Goal: Entertainment & Leisure: Consume media (video, audio)

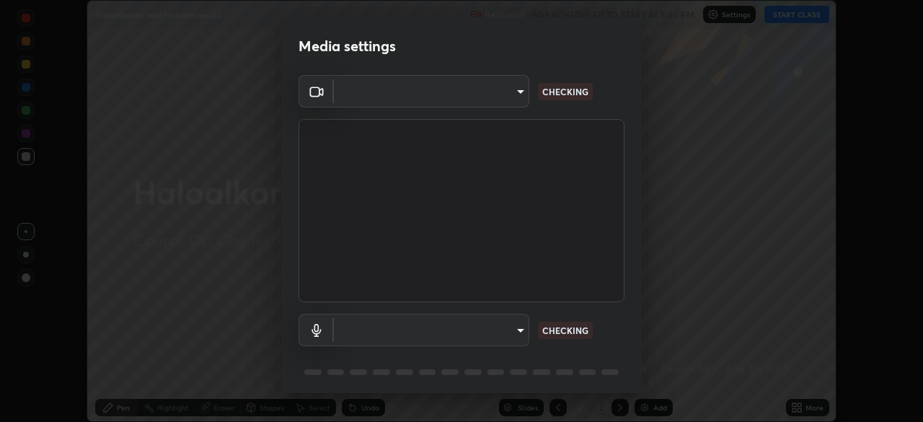
type input "b8f277cd8c291a0c7ed6159829793d80adb5f71bb500324d50d569f5a67401a8"
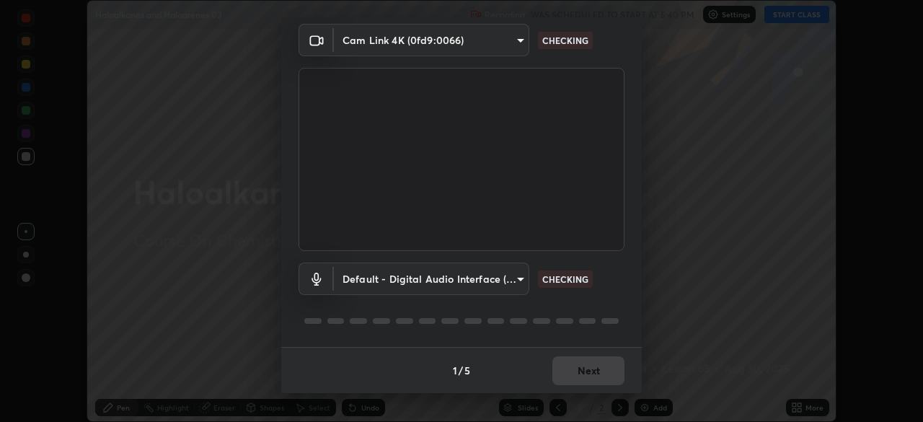
click at [465, 286] on body "Erase all Haloalkanes and Haloarenes 03 Recording WAS SCHEDULED TO START AT 5:4…" at bounding box center [461, 211] width 923 height 422
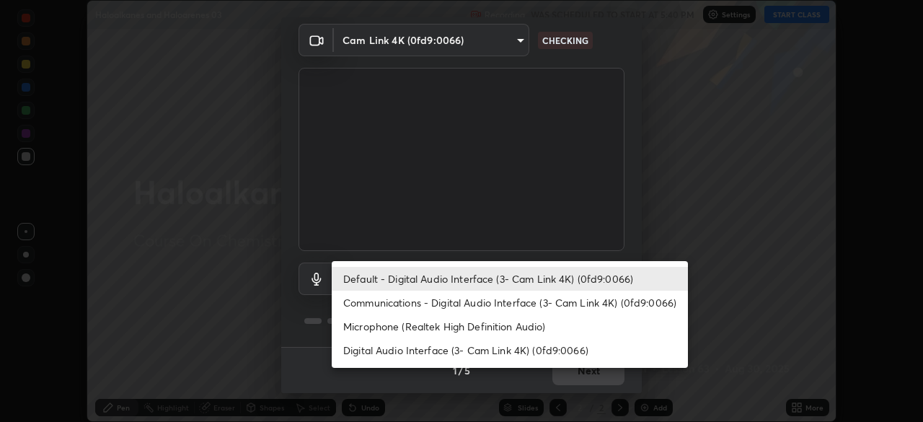
click at [424, 304] on li "Communications - Digital Audio Interface (3- Cam Link 4K) (0fd9:0066)" at bounding box center [510, 303] width 356 height 24
type input "communications"
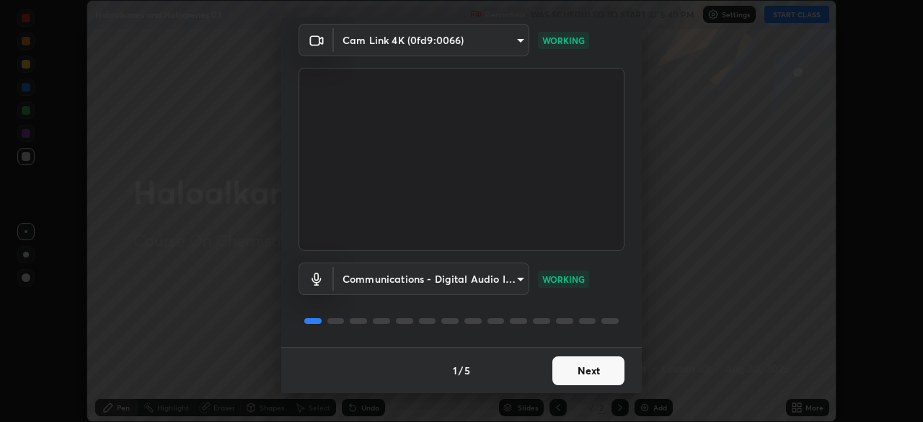
click at [599, 365] on button "Next" at bounding box center [589, 370] width 72 height 29
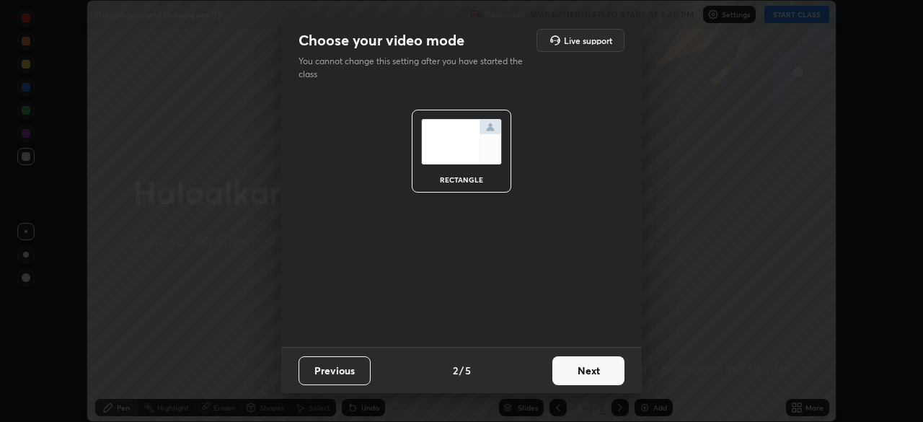
click at [610, 370] on button "Next" at bounding box center [589, 370] width 72 height 29
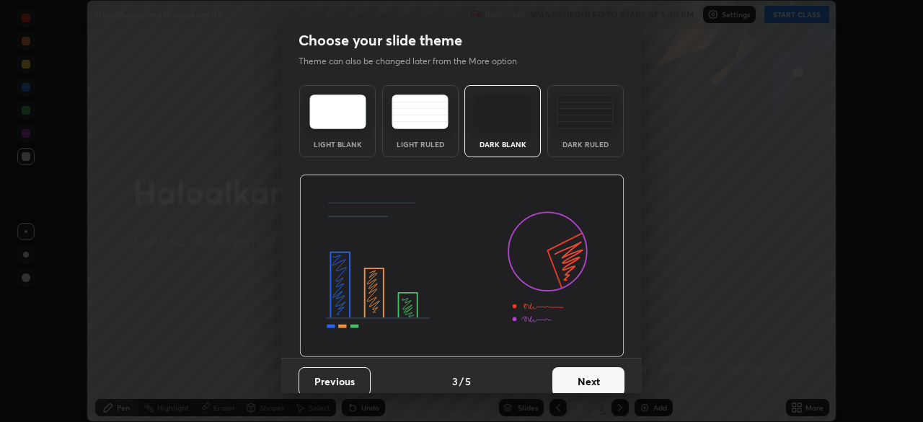
click at [619, 374] on button "Next" at bounding box center [589, 381] width 72 height 29
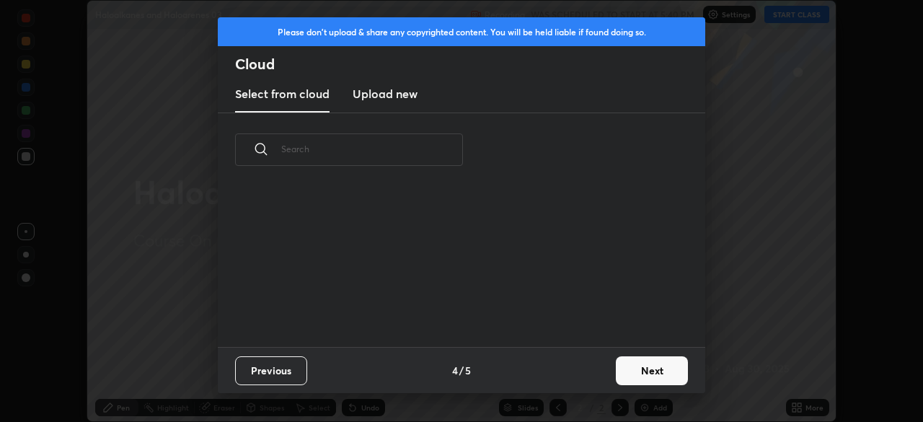
click at [624, 375] on button "Next" at bounding box center [652, 370] width 72 height 29
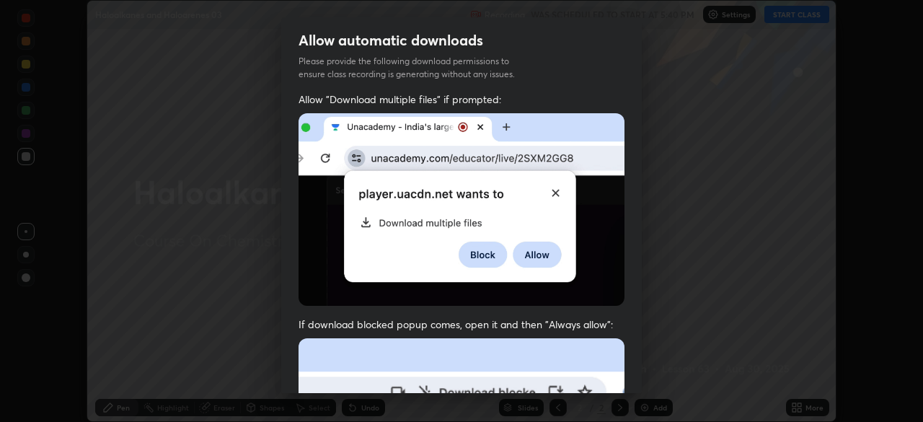
click at [632, 366] on div "Allow "Download multiple files" if prompted: If download blocked popup comes, o…" at bounding box center [461, 395] width 361 height 607
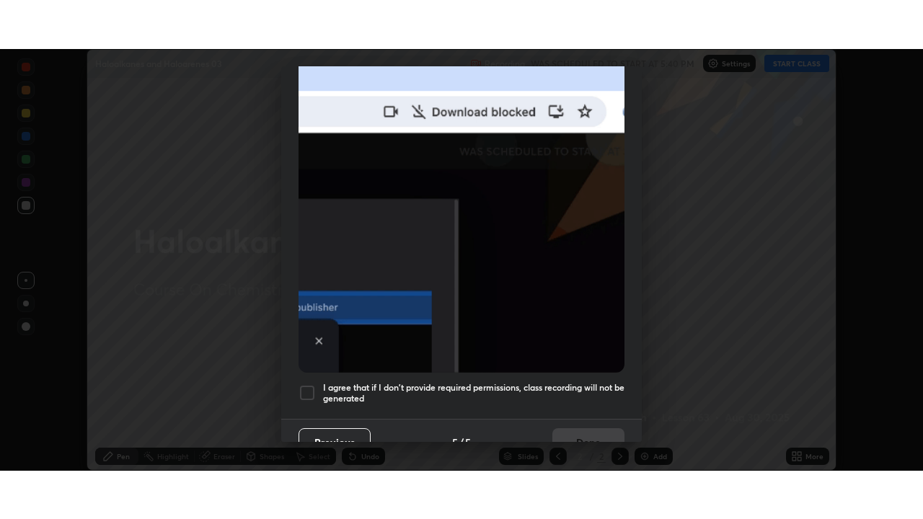
scroll to position [346, 0]
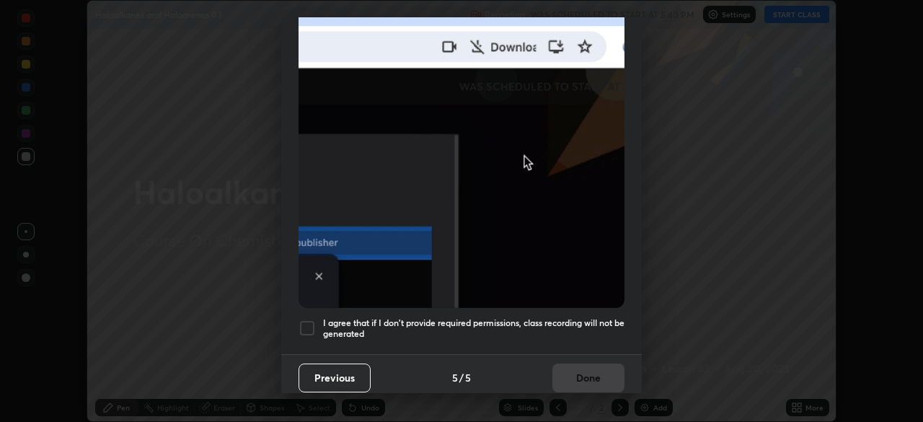
click at [317, 325] on div "I agree that if I don't provide required permissions, class recording will not …" at bounding box center [462, 328] width 326 height 17
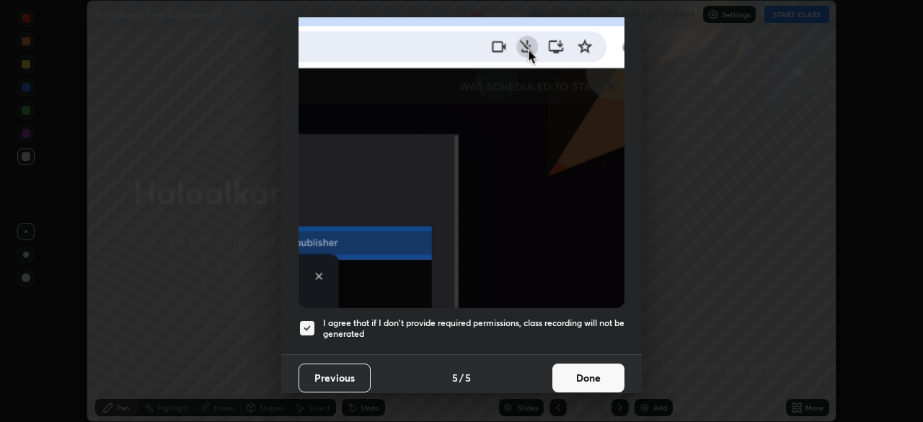
click at [594, 377] on button "Done" at bounding box center [589, 378] width 72 height 29
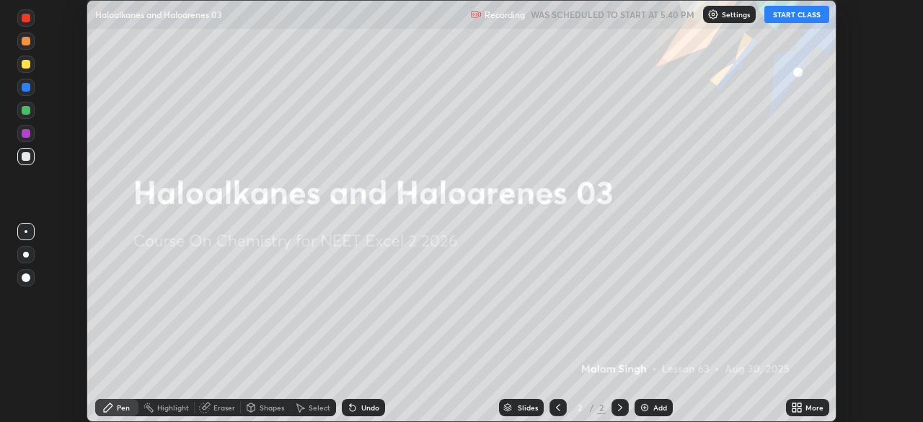
click at [811, 15] on button "START CLASS" at bounding box center [797, 14] width 65 height 17
click at [800, 405] on icon at bounding box center [800, 405] width 4 height 4
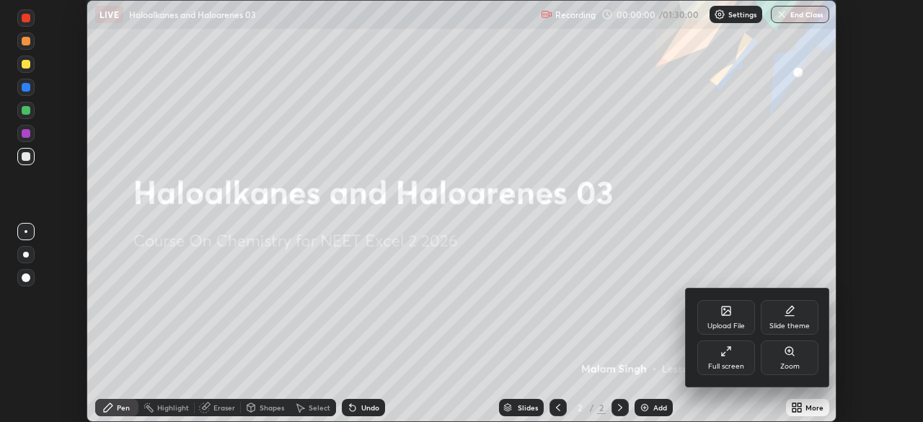
click at [739, 358] on div "Full screen" at bounding box center [727, 357] width 58 height 35
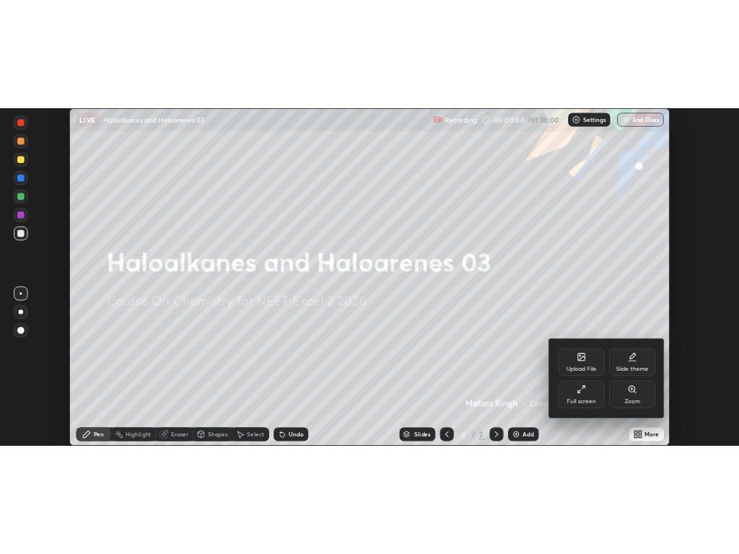
scroll to position [519, 923]
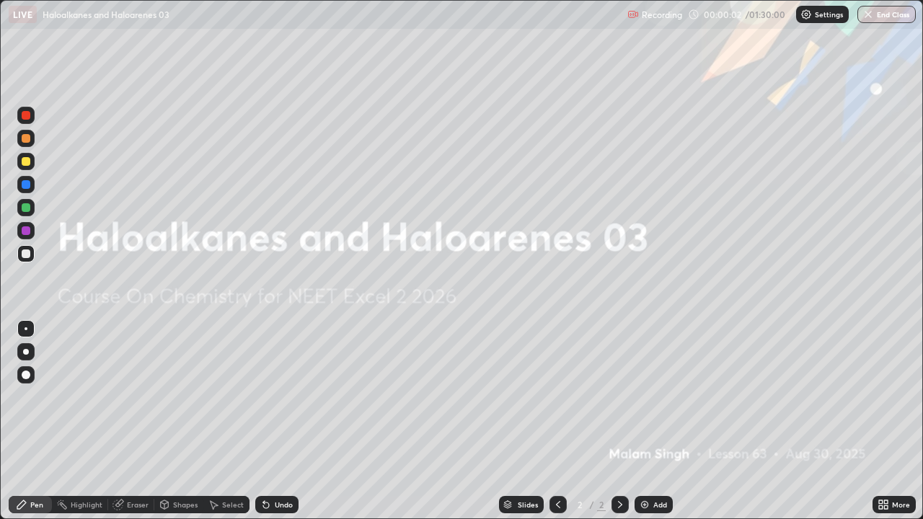
click at [649, 421] on img at bounding box center [645, 505] width 12 height 12
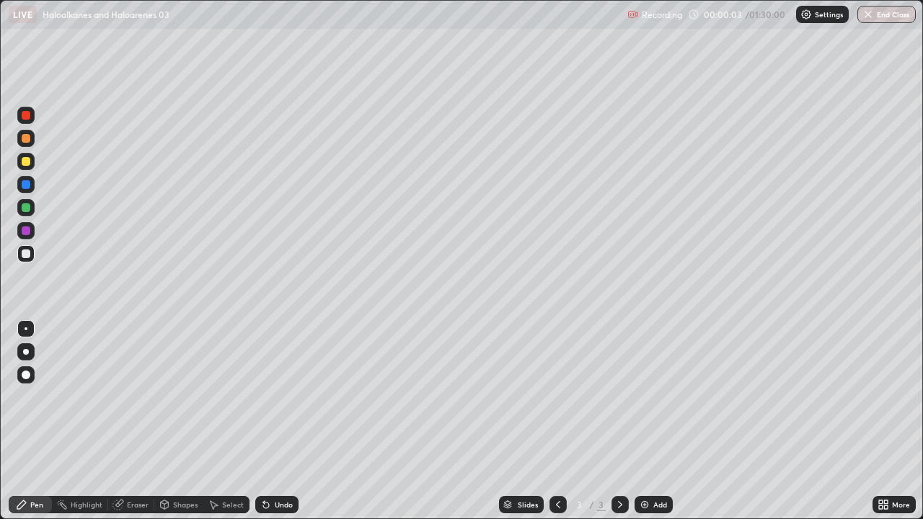
click at [26, 352] on div at bounding box center [26, 352] width 6 height 6
click at [23, 136] on div at bounding box center [26, 138] width 9 height 9
click at [271, 421] on div "Undo" at bounding box center [276, 504] width 43 height 17
click at [280, 421] on div "Undo" at bounding box center [276, 504] width 43 height 17
click at [179, 421] on div "Shapes" at bounding box center [185, 504] width 25 height 7
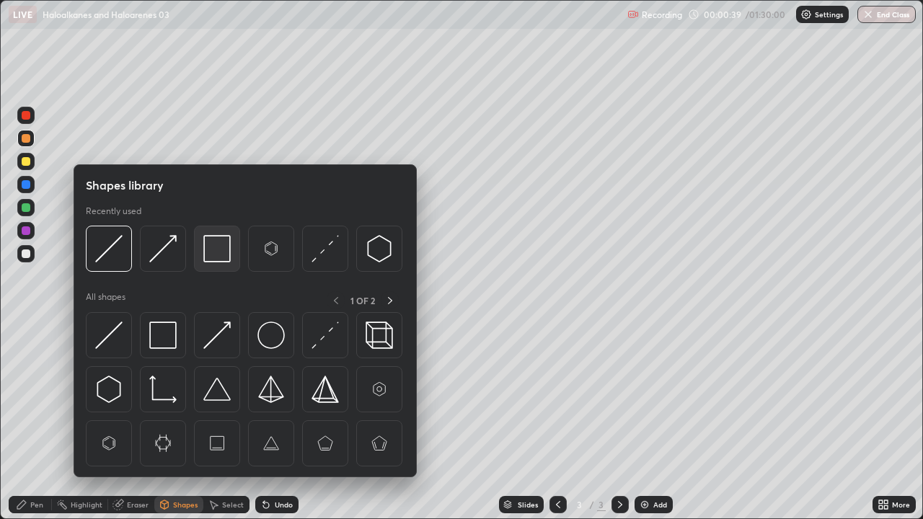
click at [221, 255] on img at bounding box center [216, 248] width 27 height 27
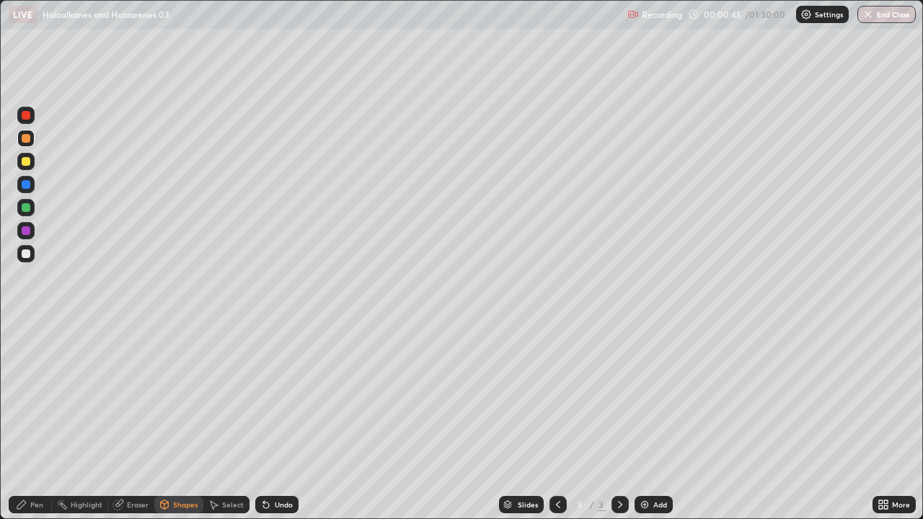
click at [29, 421] on div "Pen" at bounding box center [30, 504] width 43 height 17
click at [131, 421] on div "Eraser" at bounding box center [138, 504] width 22 height 7
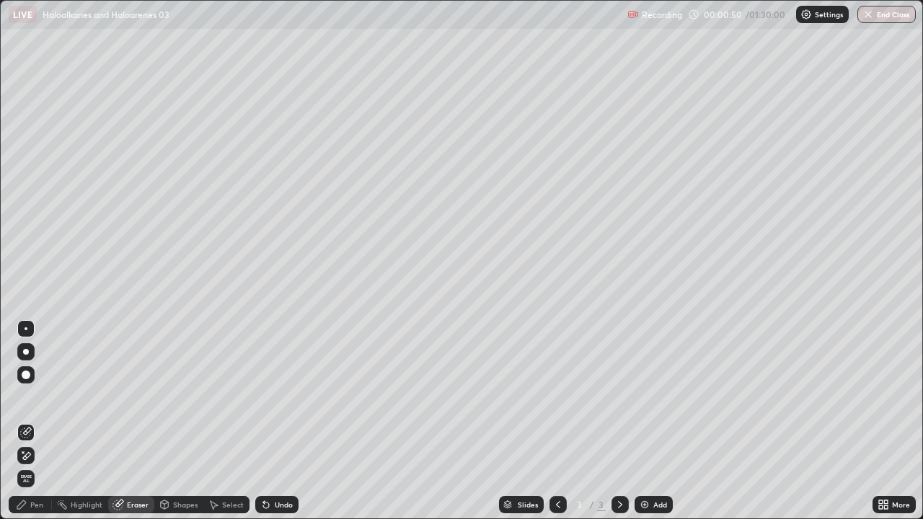
click at [40, 421] on div "Pen" at bounding box center [36, 504] width 13 height 7
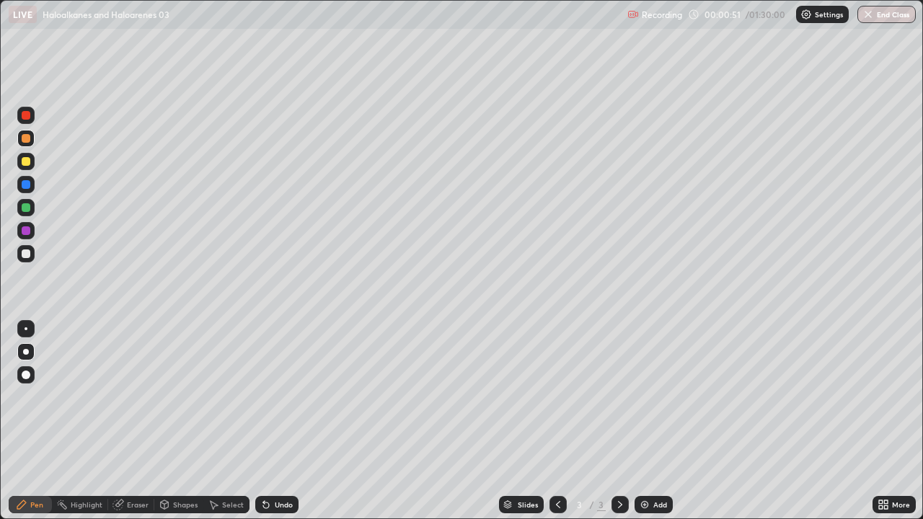
click at [25, 260] on div at bounding box center [25, 253] width 17 height 17
click at [25, 163] on div at bounding box center [26, 161] width 9 height 9
click at [29, 256] on div at bounding box center [26, 254] width 9 height 9
click at [26, 208] on div at bounding box center [26, 207] width 9 height 9
click at [24, 232] on div at bounding box center [26, 231] width 9 height 9
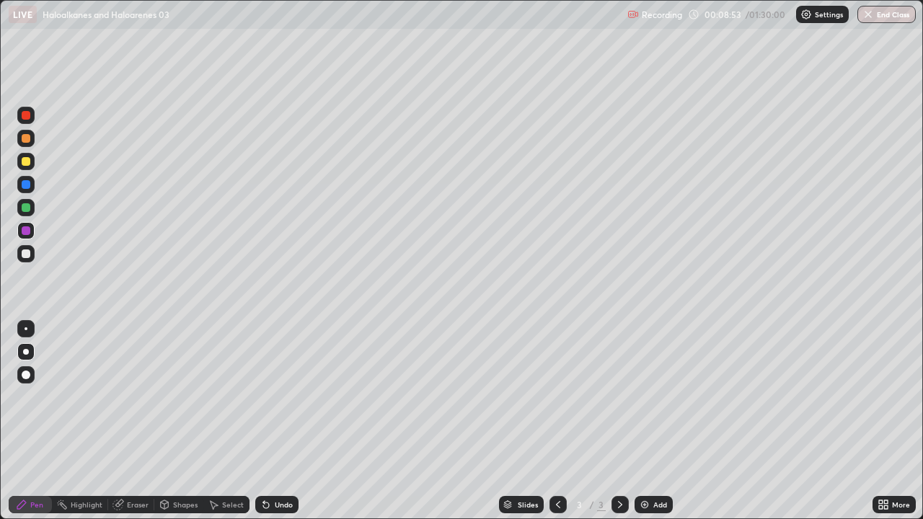
click at [25, 255] on div at bounding box center [26, 254] width 9 height 9
click at [641, 421] on img at bounding box center [645, 505] width 12 height 12
click at [24, 141] on div at bounding box center [26, 138] width 9 height 9
click at [25, 159] on div at bounding box center [26, 161] width 9 height 9
click at [25, 254] on div at bounding box center [26, 254] width 9 height 9
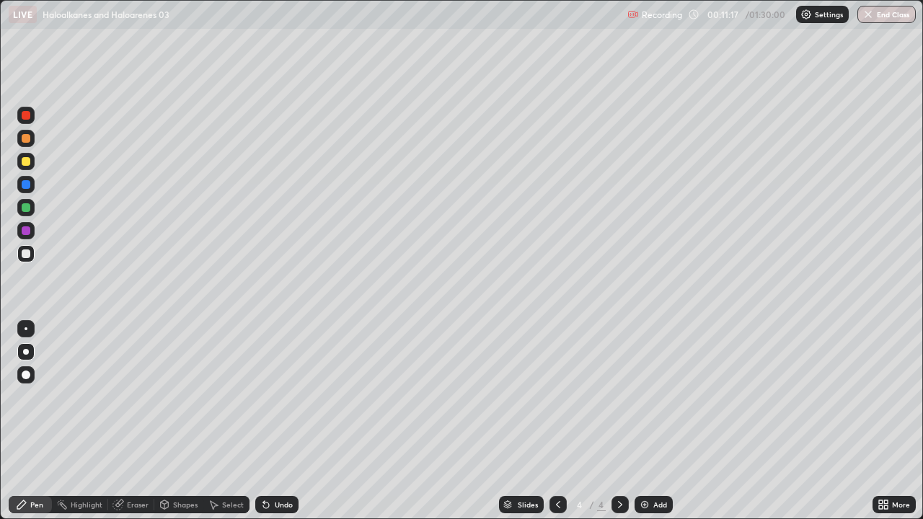
click at [25, 162] on div at bounding box center [26, 161] width 9 height 9
click at [32, 206] on div at bounding box center [25, 207] width 17 height 17
click at [25, 141] on div at bounding box center [26, 138] width 9 height 9
click at [24, 257] on div at bounding box center [26, 254] width 9 height 9
click at [26, 213] on div at bounding box center [25, 207] width 17 height 17
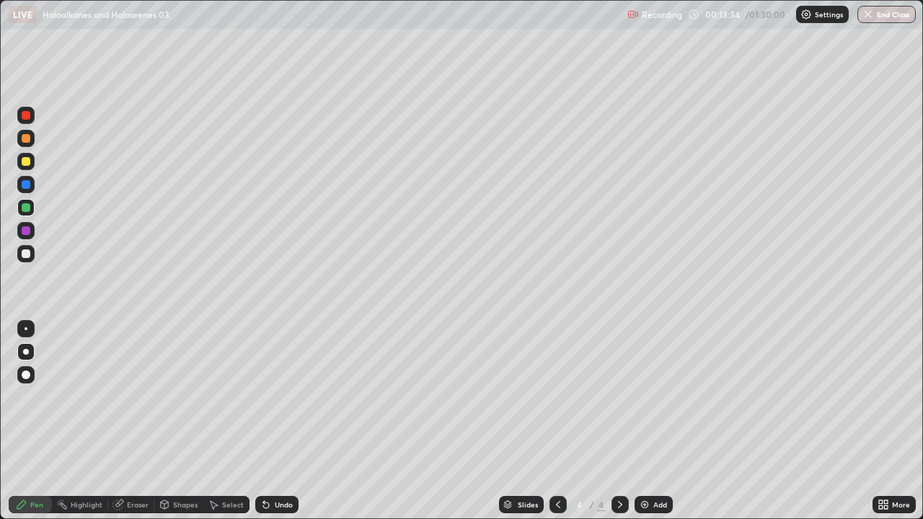
click at [26, 160] on div at bounding box center [26, 161] width 9 height 9
click at [19, 255] on div at bounding box center [25, 253] width 17 height 17
click at [641, 421] on img at bounding box center [645, 505] width 12 height 12
click at [175, 421] on div "Shapes" at bounding box center [185, 504] width 25 height 7
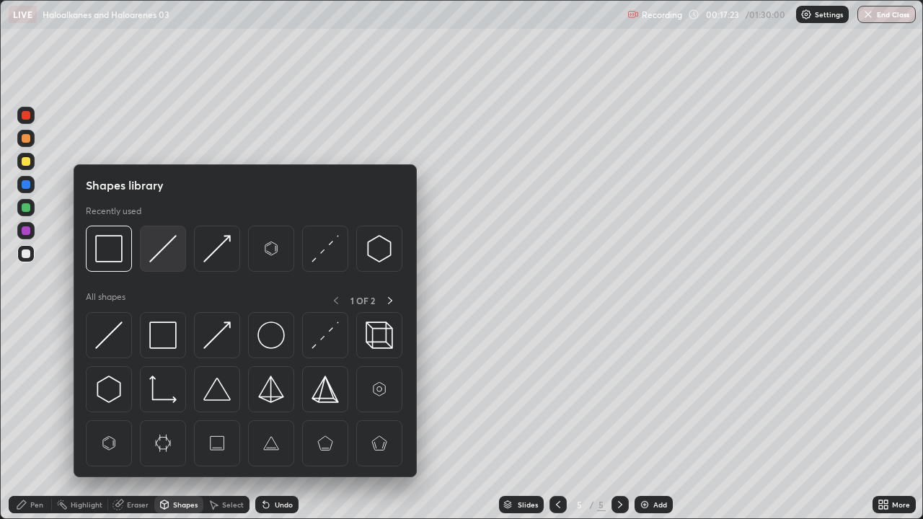
click at [154, 256] on img at bounding box center [162, 248] width 27 height 27
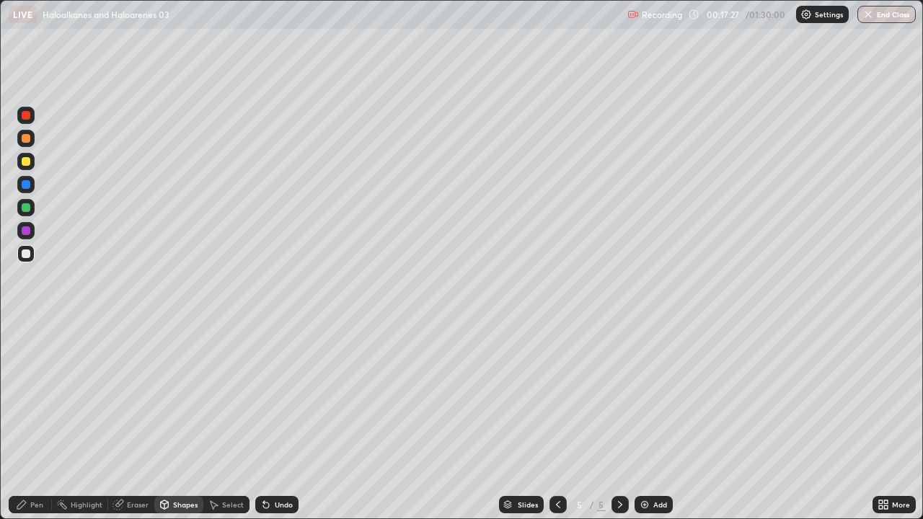
click at [32, 421] on div "Pen" at bounding box center [36, 504] width 13 height 7
click at [26, 139] on div at bounding box center [26, 138] width 9 height 9
click at [264, 421] on icon at bounding box center [266, 506] width 6 height 6
click at [270, 421] on div "Undo" at bounding box center [276, 504] width 43 height 17
click at [269, 421] on icon at bounding box center [266, 505] width 12 height 12
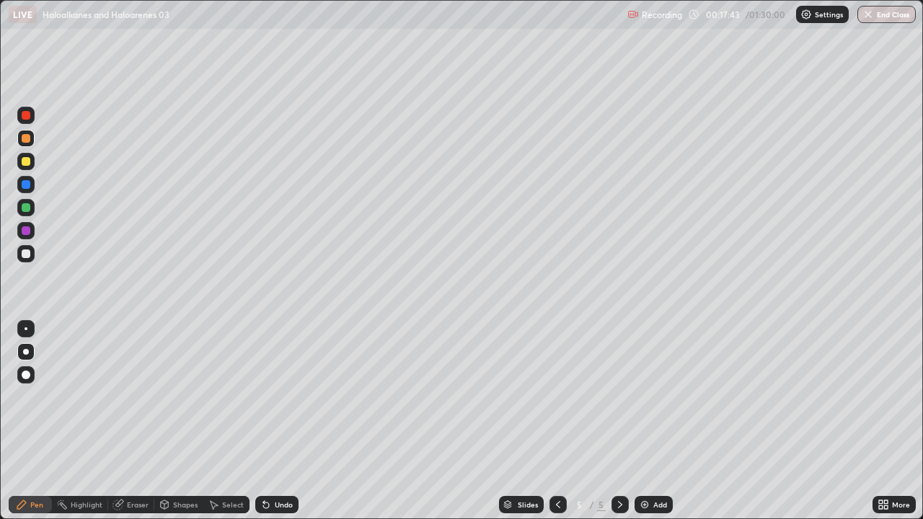
click at [268, 421] on icon at bounding box center [266, 505] width 12 height 12
click at [25, 248] on div at bounding box center [25, 253] width 17 height 17
click at [22, 164] on div at bounding box center [26, 161] width 9 height 9
click at [27, 208] on div at bounding box center [26, 207] width 9 height 9
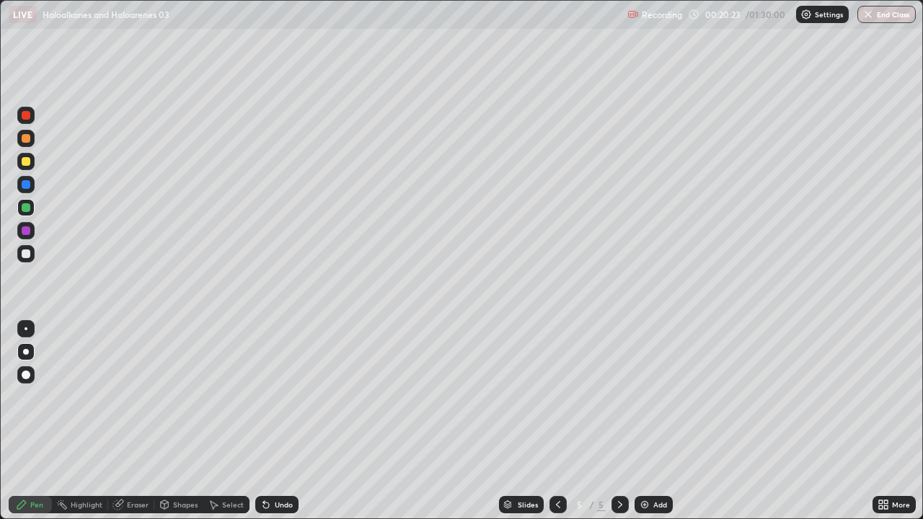
click at [30, 252] on div at bounding box center [26, 254] width 9 height 9
click at [30, 169] on div at bounding box center [25, 161] width 17 height 17
click at [556, 421] on icon at bounding box center [559, 505] width 12 height 12
click at [32, 252] on div at bounding box center [25, 253] width 17 height 17
click at [25, 161] on div at bounding box center [26, 161] width 9 height 9
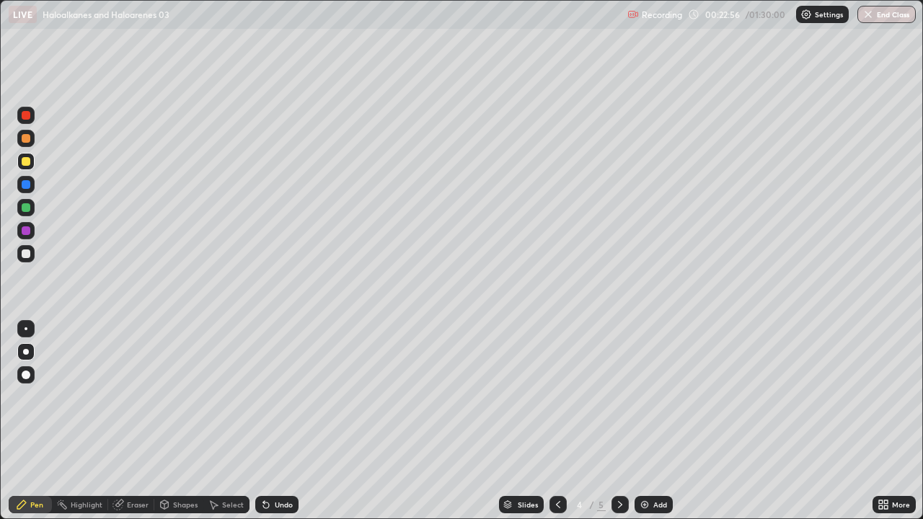
click at [25, 260] on div at bounding box center [25, 253] width 17 height 17
click at [26, 162] on div at bounding box center [26, 161] width 9 height 9
click at [32, 207] on div at bounding box center [25, 207] width 17 height 17
click at [27, 254] on div at bounding box center [26, 254] width 9 height 9
click at [619, 421] on icon at bounding box center [621, 505] width 12 height 12
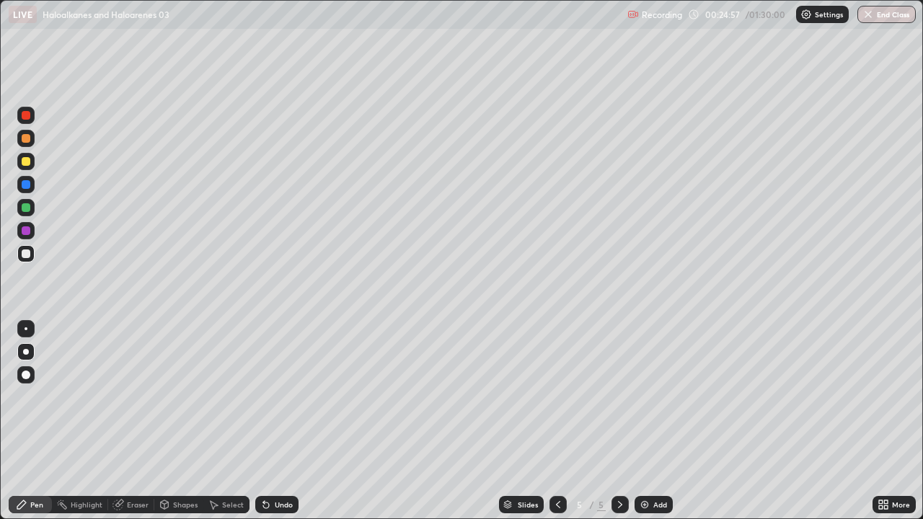
click at [620, 421] on div at bounding box center [620, 504] width 17 height 17
click at [626, 421] on div at bounding box center [620, 504] width 17 height 17
click at [565, 421] on div at bounding box center [558, 504] width 17 height 17
click at [618, 421] on div at bounding box center [620, 504] width 17 height 17
click at [135, 421] on div "Eraser" at bounding box center [138, 504] width 22 height 7
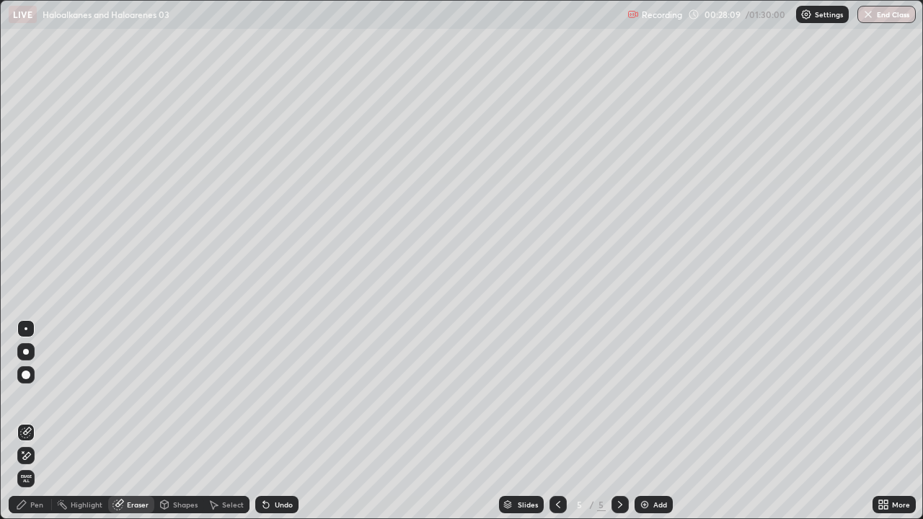
click at [35, 421] on div "Pen" at bounding box center [36, 504] width 13 height 7
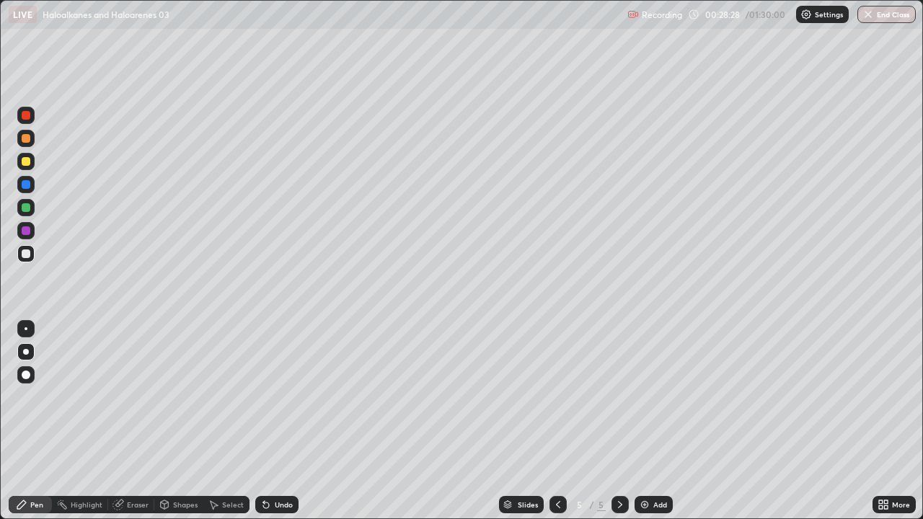
click at [19, 162] on div at bounding box center [25, 161] width 17 height 17
click at [27, 259] on div at bounding box center [25, 253] width 17 height 17
click at [22, 161] on div at bounding box center [26, 161] width 9 height 9
click at [26, 255] on div at bounding box center [26, 254] width 9 height 9
click at [131, 421] on div "Eraser" at bounding box center [138, 504] width 22 height 7
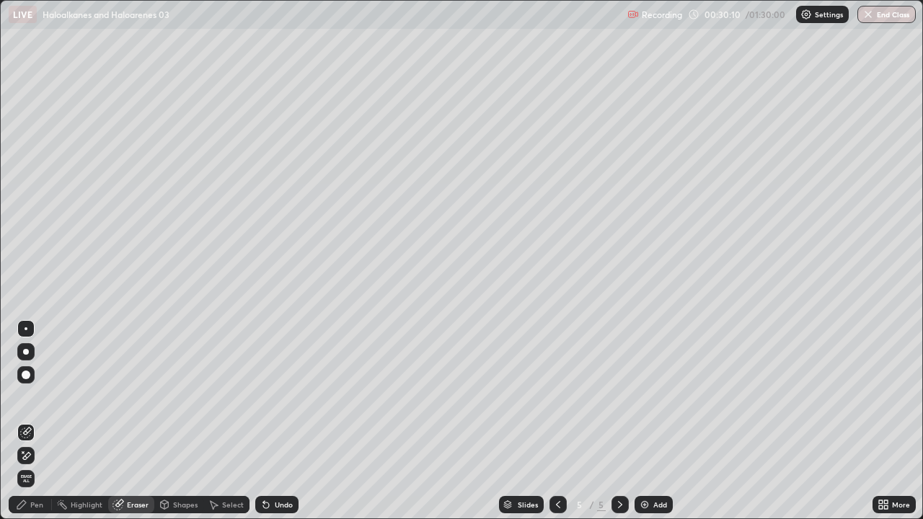
click at [35, 421] on div "Pen" at bounding box center [36, 504] width 13 height 7
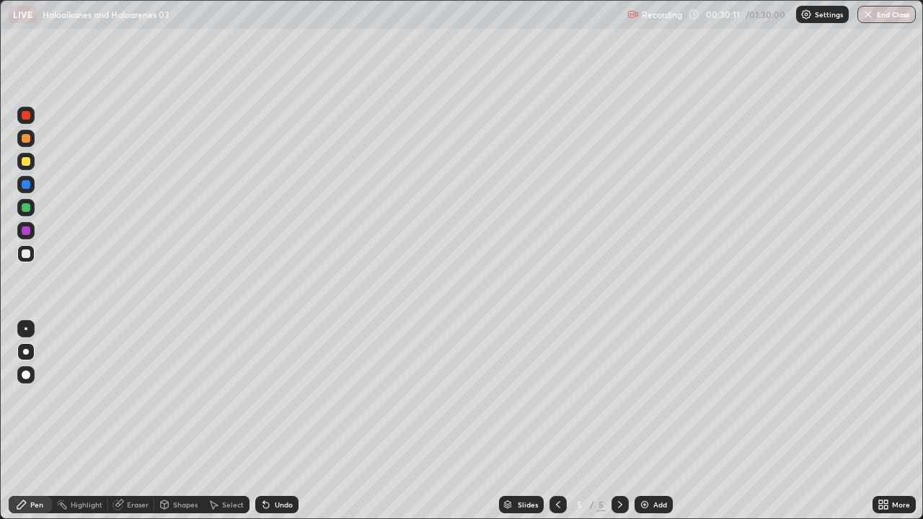
click at [23, 161] on div at bounding box center [26, 161] width 9 height 9
click at [25, 254] on div at bounding box center [26, 254] width 9 height 9
click at [644, 421] on img at bounding box center [645, 505] width 12 height 12
click at [25, 139] on div at bounding box center [26, 138] width 9 height 9
click at [19, 252] on div at bounding box center [25, 253] width 17 height 17
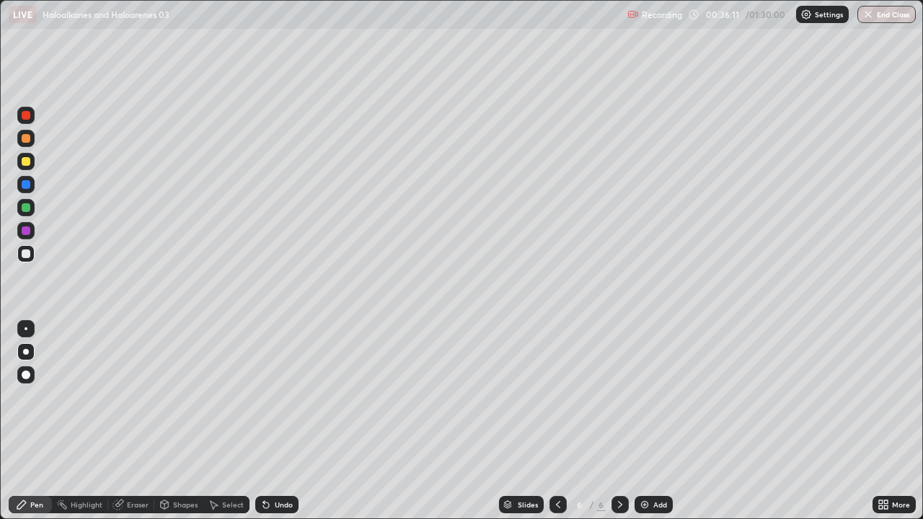
click at [22, 167] on div at bounding box center [25, 161] width 17 height 17
click at [556, 421] on icon at bounding box center [558, 504] width 4 height 7
click at [620, 421] on icon at bounding box center [621, 505] width 12 height 12
click at [627, 421] on div at bounding box center [620, 504] width 17 height 17
click at [557, 421] on div at bounding box center [558, 504] width 17 height 17
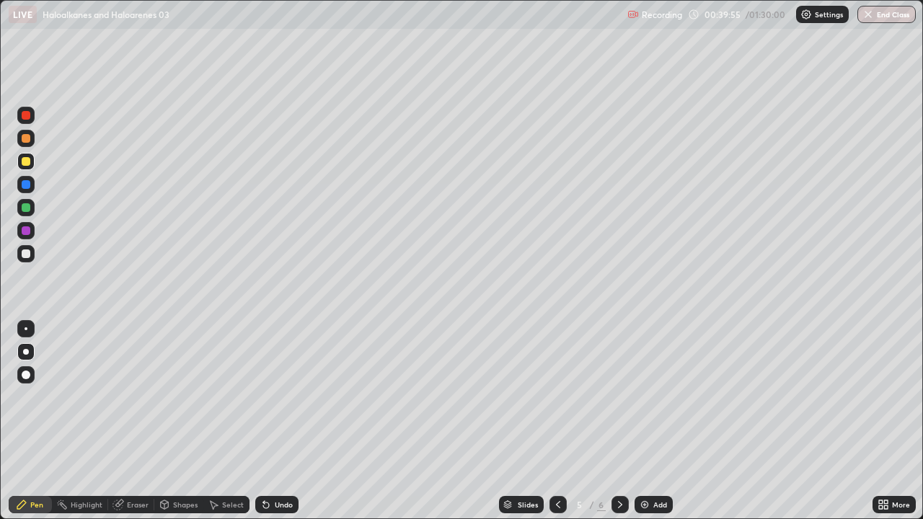
click at [550, 421] on div at bounding box center [558, 505] width 17 height 29
click at [619, 421] on icon at bounding box center [621, 505] width 12 height 12
click at [29, 257] on div at bounding box center [26, 254] width 9 height 9
click at [557, 421] on icon at bounding box center [559, 505] width 12 height 12
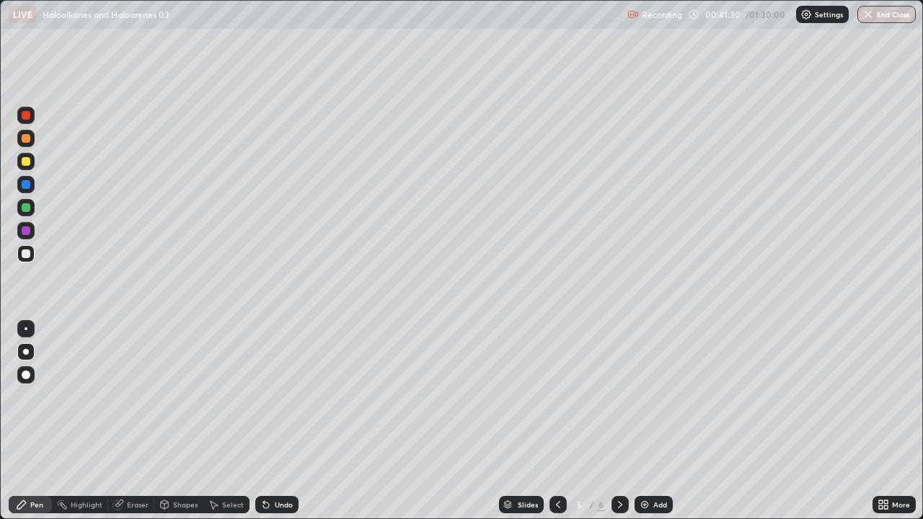
click at [556, 421] on icon at bounding box center [558, 504] width 4 height 7
click at [617, 421] on icon at bounding box center [621, 505] width 12 height 12
click at [619, 421] on icon at bounding box center [621, 505] width 12 height 12
click at [618, 421] on icon at bounding box center [621, 505] width 12 height 12
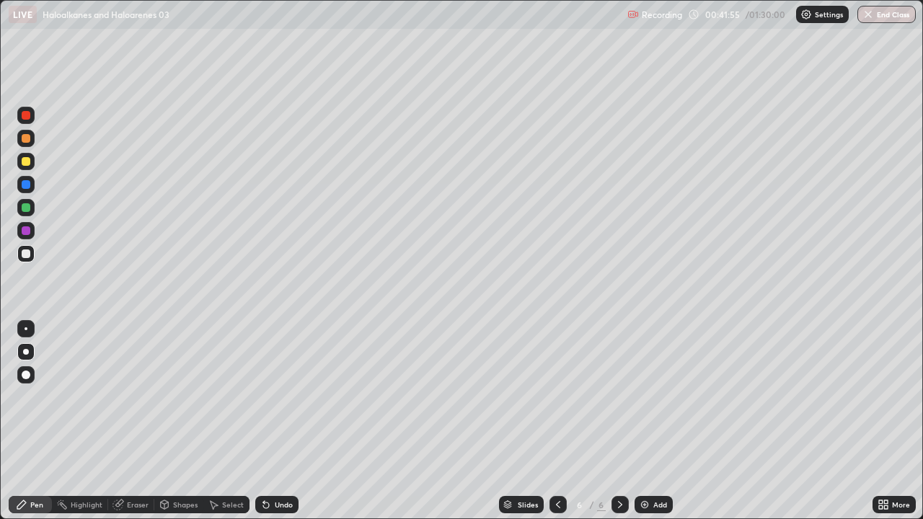
click at [641, 421] on img at bounding box center [645, 505] width 12 height 12
click at [20, 140] on div at bounding box center [25, 138] width 17 height 17
click at [27, 254] on div at bounding box center [26, 254] width 9 height 9
click at [23, 252] on div at bounding box center [26, 254] width 9 height 9
click at [27, 163] on div at bounding box center [26, 161] width 9 height 9
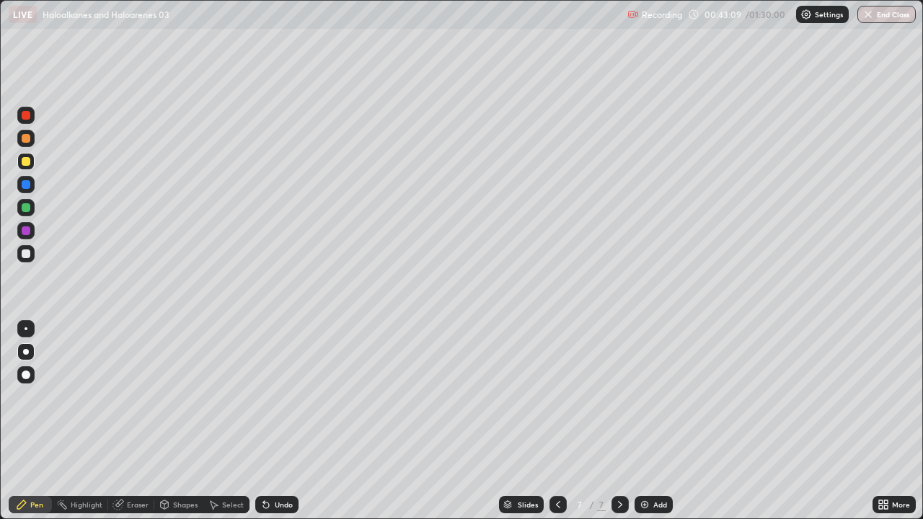
click at [31, 208] on div at bounding box center [25, 207] width 17 height 17
click at [27, 185] on div at bounding box center [26, 184] width 9 height 9
click at [27, 255] on div at bounding box center [26, 254] width 9 height 9
click at [26, 208] on div at bounding box center [26, 207] width 9 height 9
click at [19, 162] on div at bounding box center [25, 161] width 17 height 17
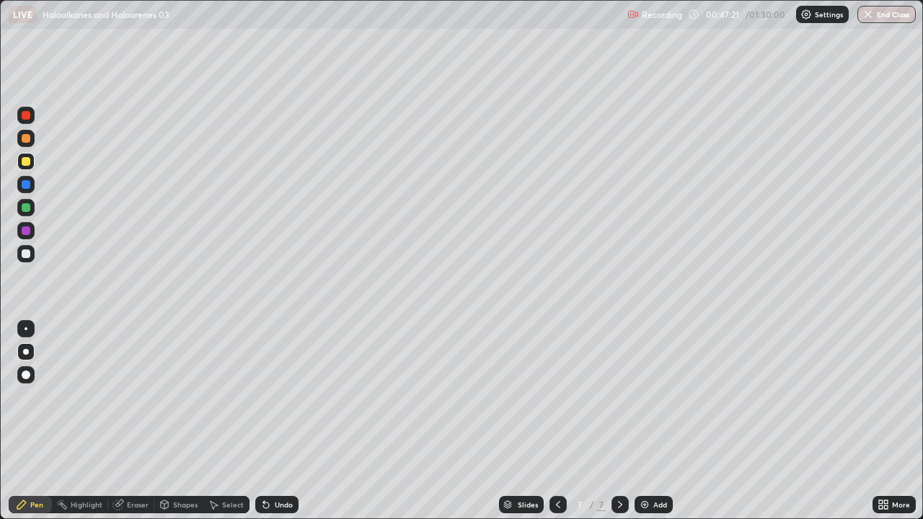
click at [266, 421] on icon at bounding box center [266, 506] width 6 height 6
click at [264, 421] on icon at bounding box center [266, 506] width 6 height 6
click at [25, 255] on div at bounding box center [26, 254] width 9 height 9
click at [28, 234] on div at bounding box center [26, 231] width 9 height 9
click at [32, 256] on div at bounding box center [25, 253] width 17 height 17
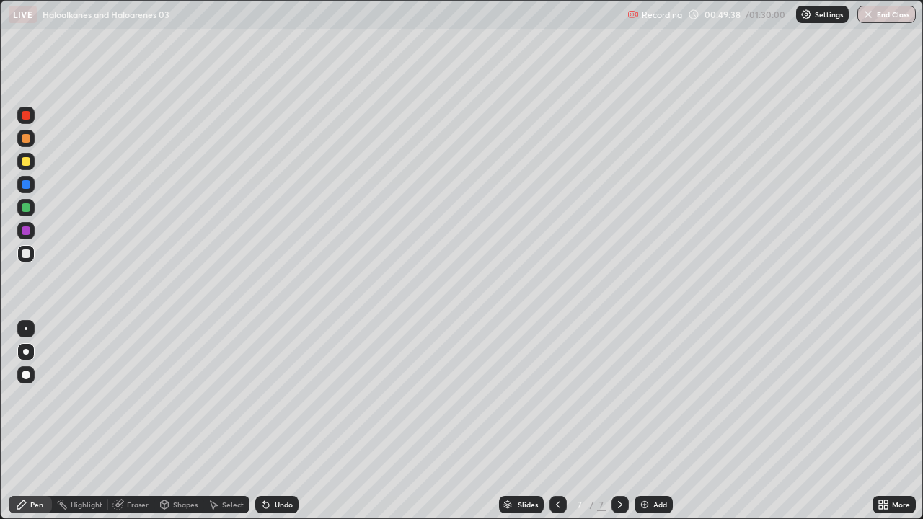
click at [18, 145] on div at bounding box center [25, 138] width 17 height 17
click at [641, 421] on img at bounding box center [645, 505] width 12 height 12
click at [170, 421] on div "Shapes" at bounding box center [178, 504] width 49 height 17
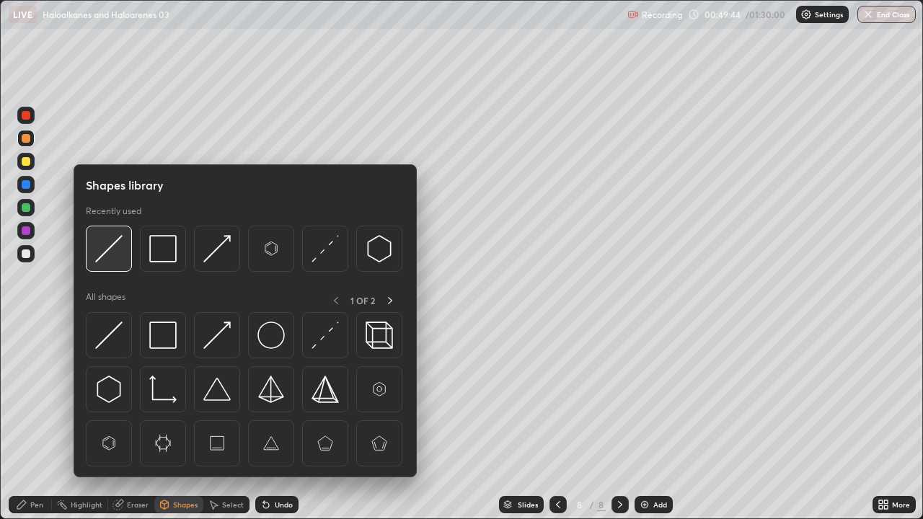
click at [112, 252] on img at bounding box center [108, 248] width 27 height 27
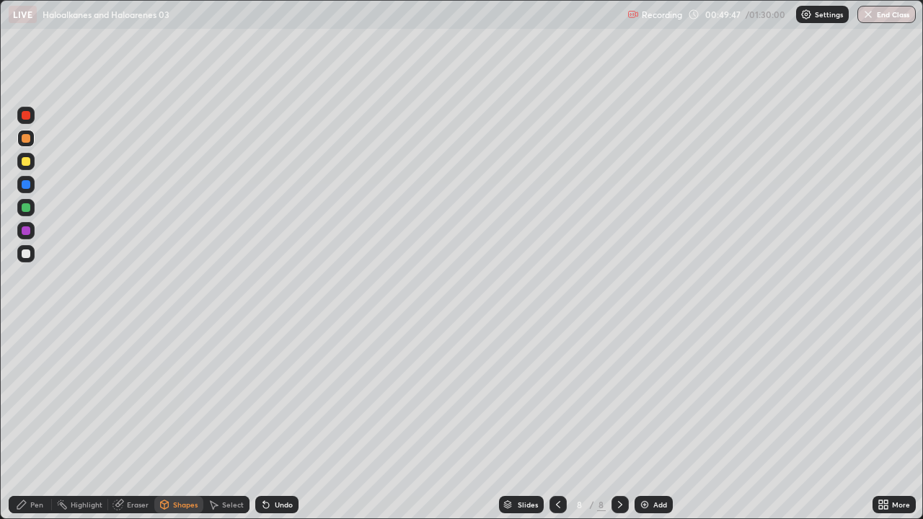
click at [33, 421] on div "Pen" at bounding box center [30, 504] width 43 height 17
click at [178, 421] on div "Shapes" at bounding box center [185, 504] width 25 height 7
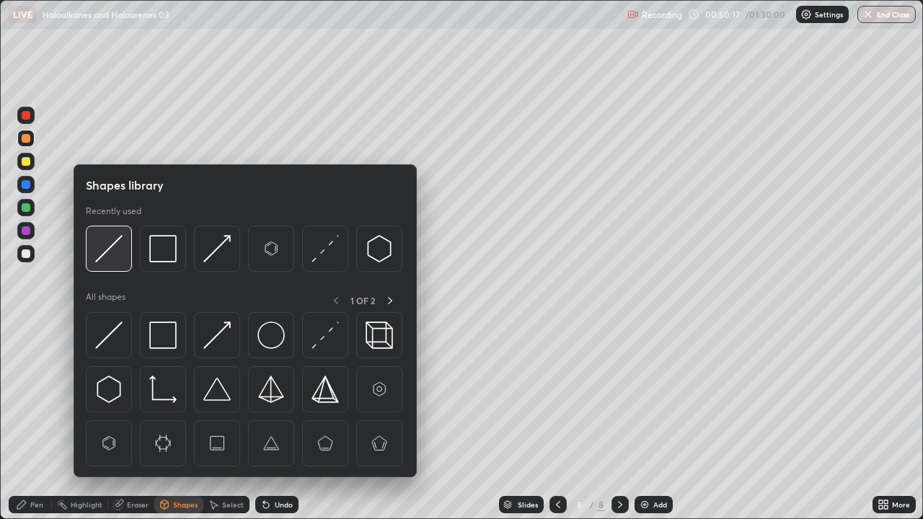
click at [107, 252] on img at bounding box center [108, 248] width 27 height 27
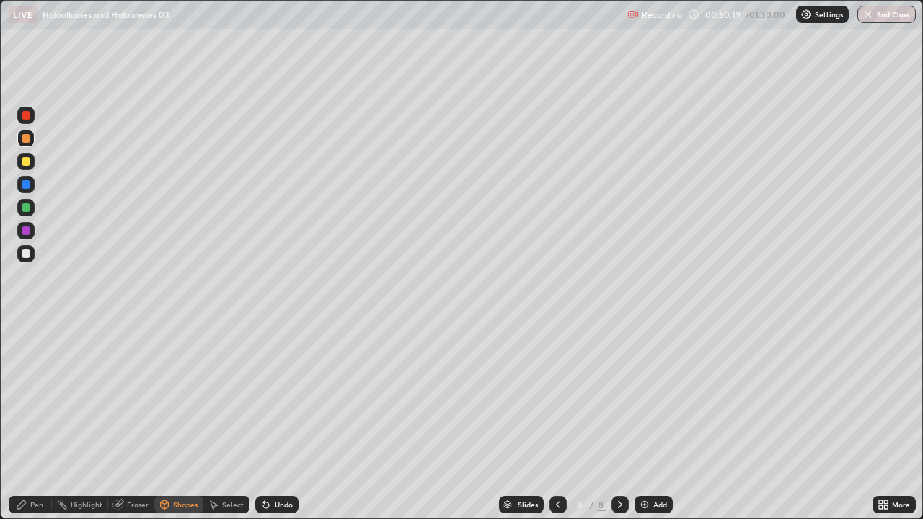
click at [33, 421] on div "Pen" at bounding box center [36, 504] width 13 height 7
click at [178, 421] on div "Shapes" at bounding box center [185, 504] width 25 height 7
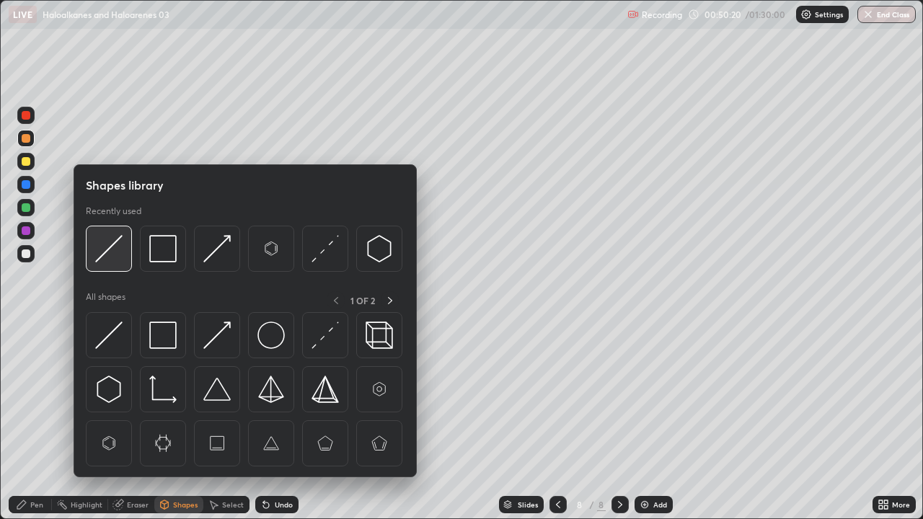
click at [107, 250] on img at bounding box center [108, 248] width 27 height 27
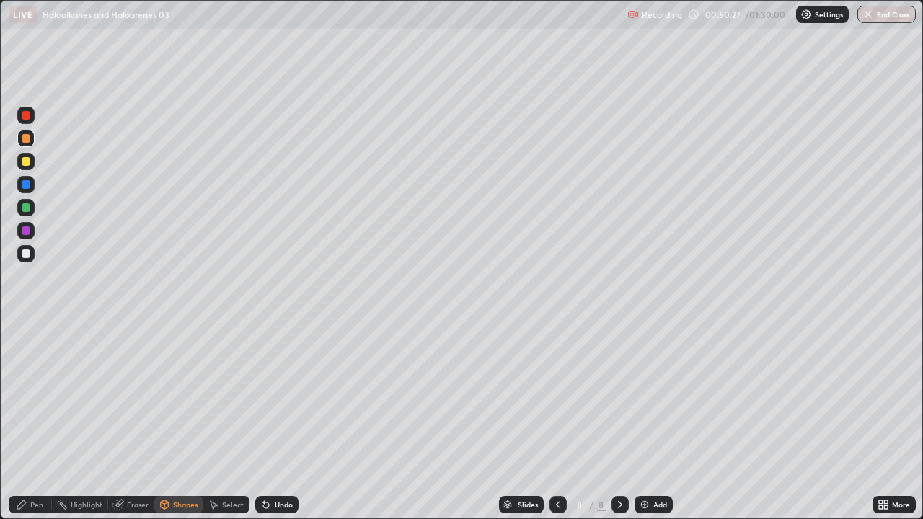
click at [42, 421] on div "Pen" at bounding box center [30, 504] width 43 height 17
click at [284, 421] on div "Undo" at bounding box center [284, 504] width 18 height 7
click at [276, 421] on div "Undo" at bounding box center [284, 504] width 18 height 7
click at [25, 255] on div at bounding box center [26, 254] width 9 height 9
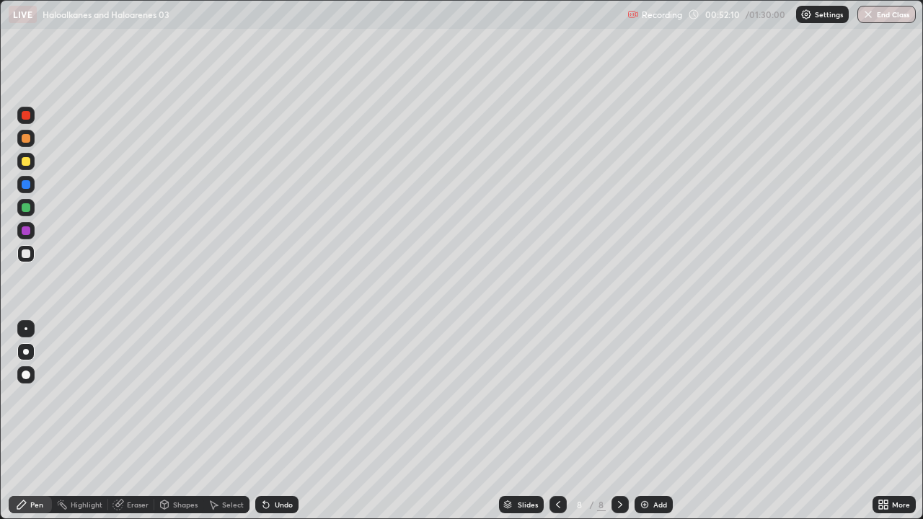
click at [27, 208] on div at bounding box center [26, 207] width 9 height 9
click at [28, 259] on div at bounding box center [25, 253] width 17 height 17
click at [23, 210] on div at bounding box center [26, 207] width 9 height 9
click at [140, 421] on div "Eraser" at bounding box center [138, 504] width 22 height 7
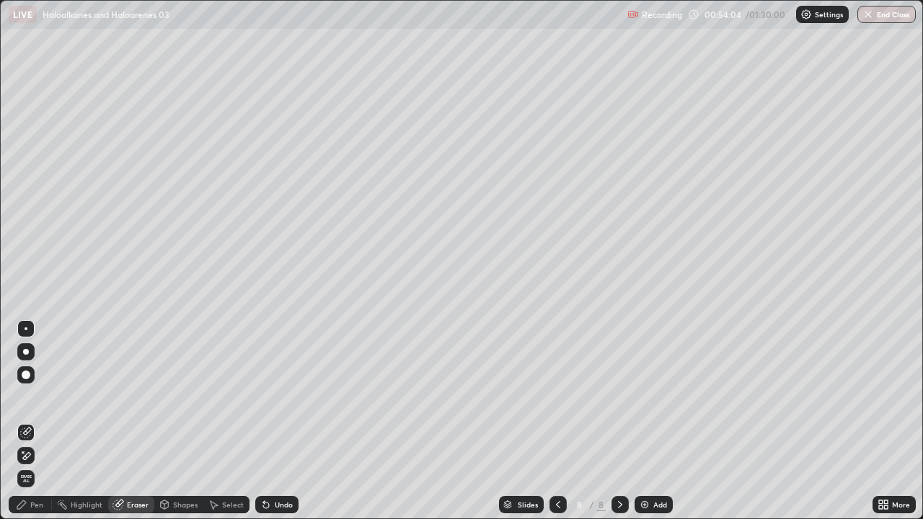
click at [40, 421] on div "Pen" at bounding box center [36, 504] width 13 height 7
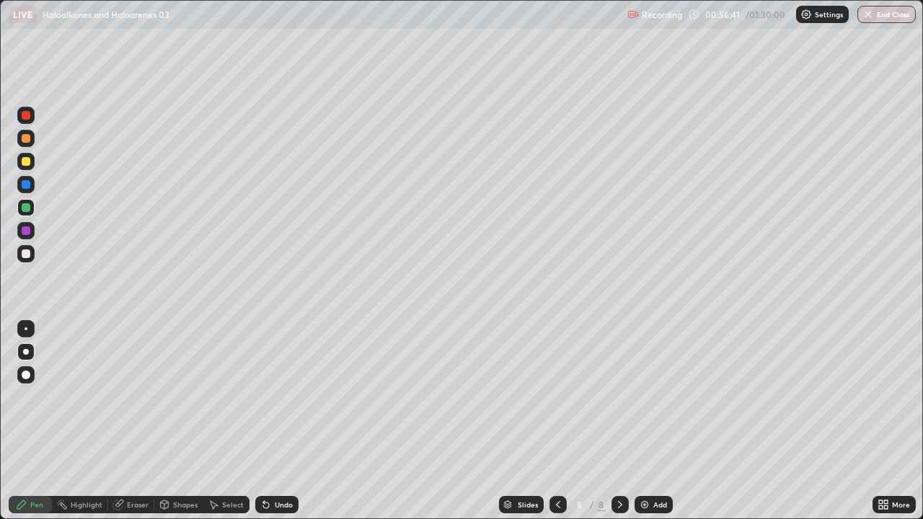
click at [646, 421] on img at bounding box center [645, 505] width 12 height 12
click at [24, 134] on div at bounding box center [26, 138] width 9 height 9
click at [125, 421] on div "Eraser" at bounding box center [131, 504] width 46 height 17
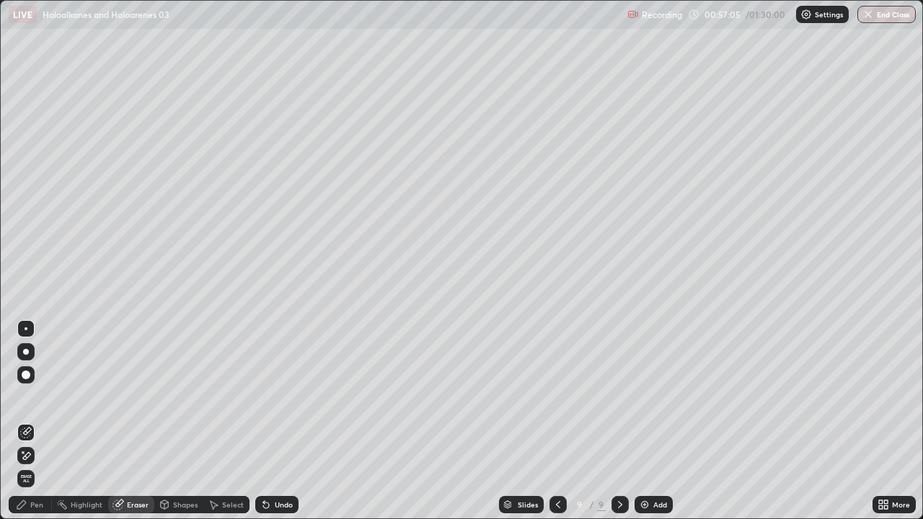
click at [33, 421] on div "Pen" at bounding box center [36, 504] width 13 height 7
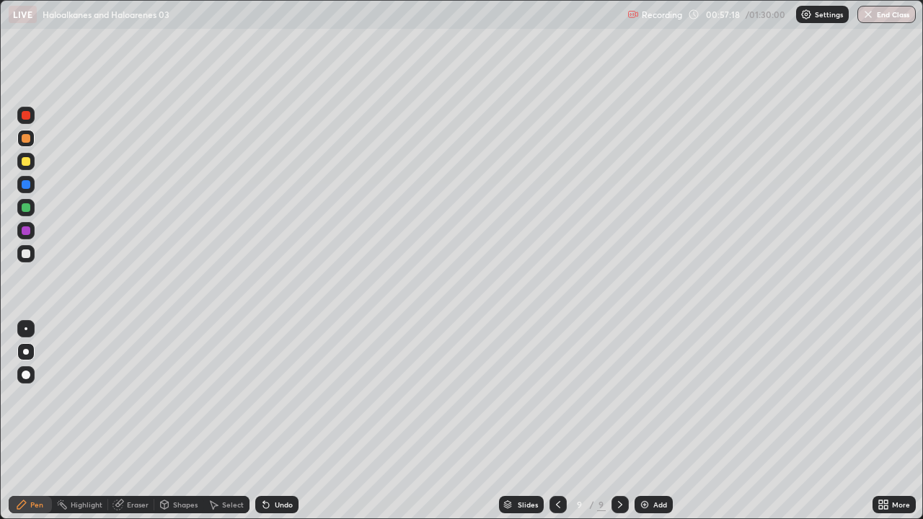
click at [176, 421] on div "Shapes" at bounding box center [185, 504] width 25 height 7
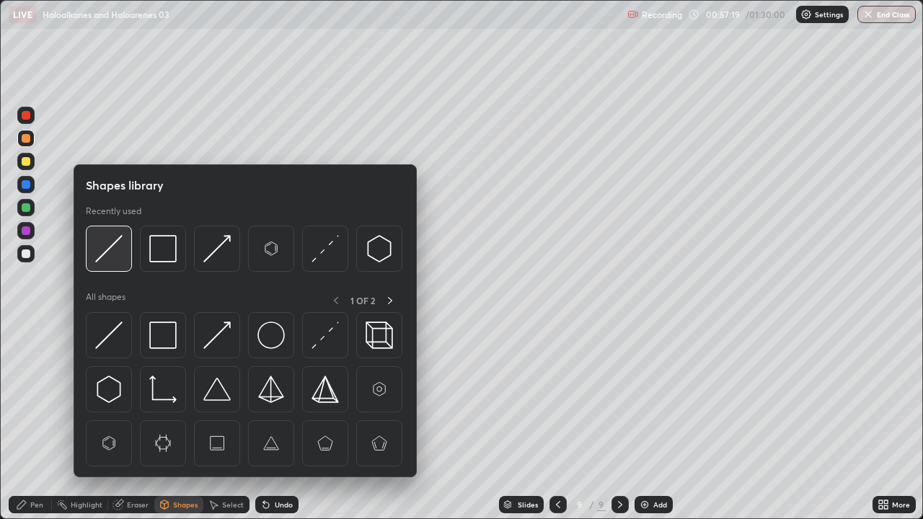
click at [111, 259] on img at bounding box center [108, 248] width 27 height 27
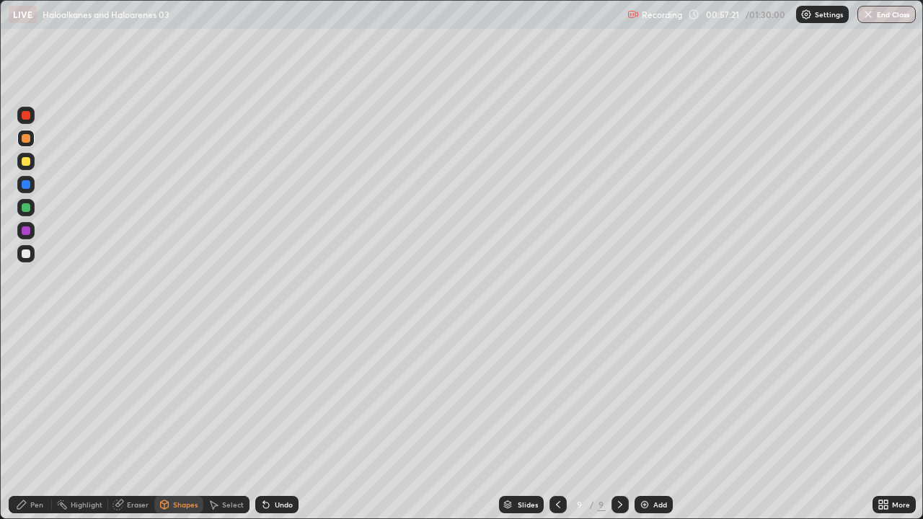
click at [38, 421] on div "Pen" at bounding box center [36, 504] width 13 height 7
click at [174, 421] on div "Shapes" at bounding box center [185, 504] width 25 height 7
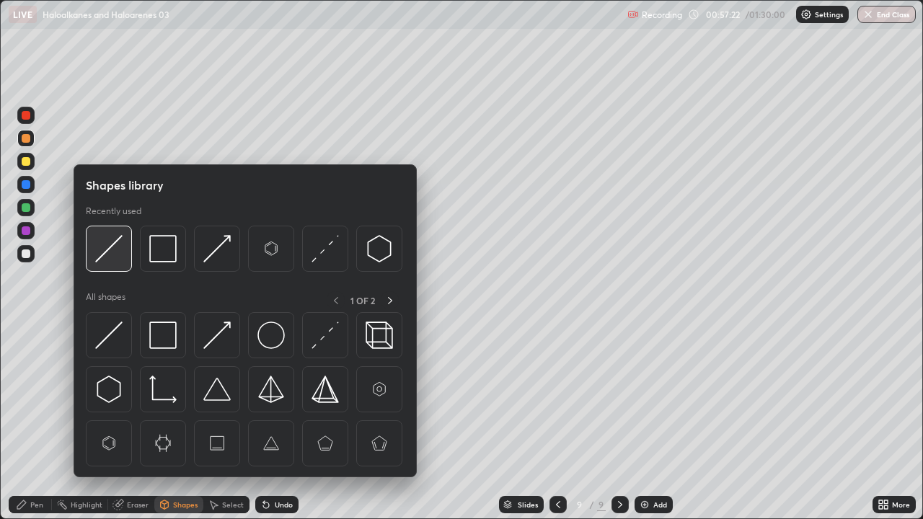
click at [107, 255] on img at bounding box center [108, 248] width 27 height 27
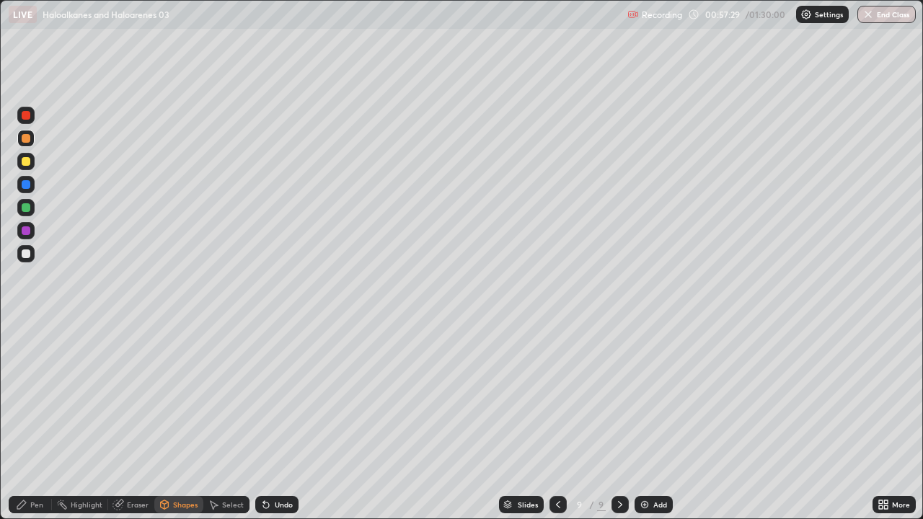
click at [37, 421] on div "Pen" at bounding box center [36, 504] width 13 height 7
click at [136, 421] on div "Eraser" at bounding box center [138, 504] width 22 height 7
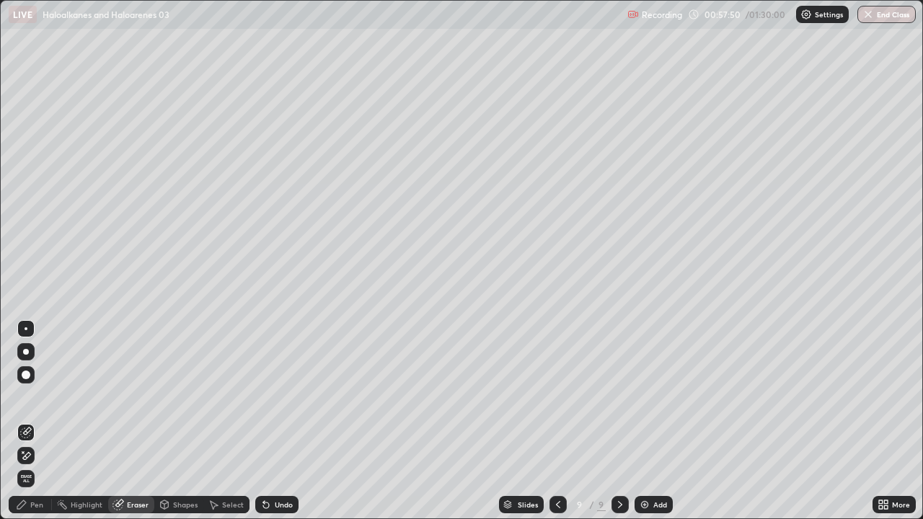
click at [45, 421] on div "Pen" at bounding box center [30, 504] width 43 height 17
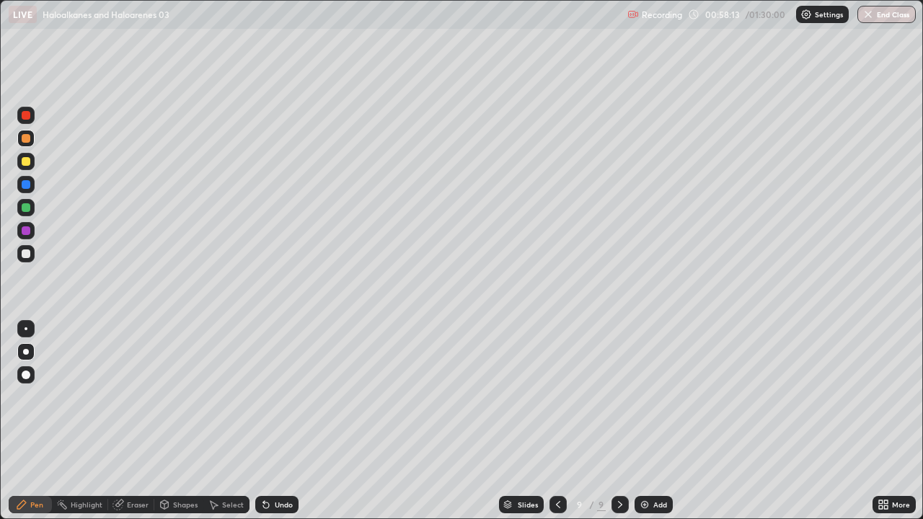
click at [25, 252] on div at bounding box center [26, 254] width 9 height 9
click at [174, 421] on div "Shapes" at bounding box center [185, 504] width 25 height 7
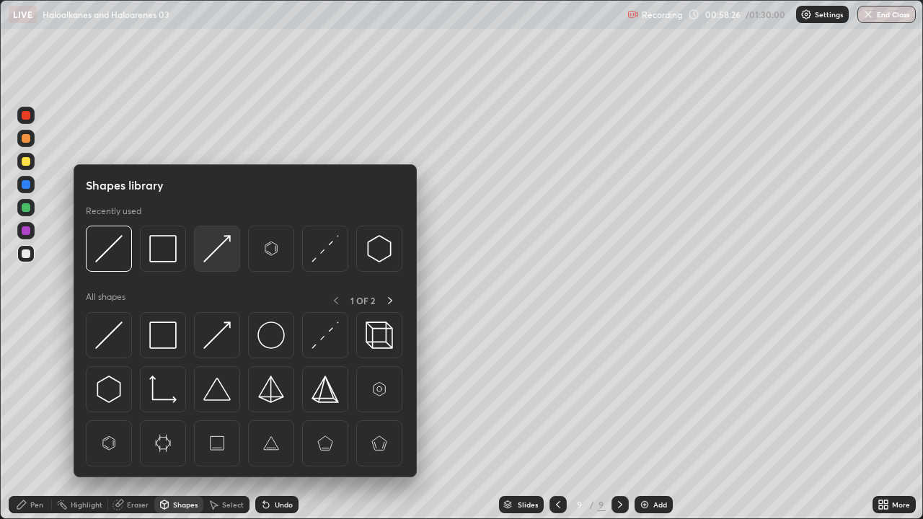
click at [224, 239] on img at bounding box center [216, 248] width 27 height 27
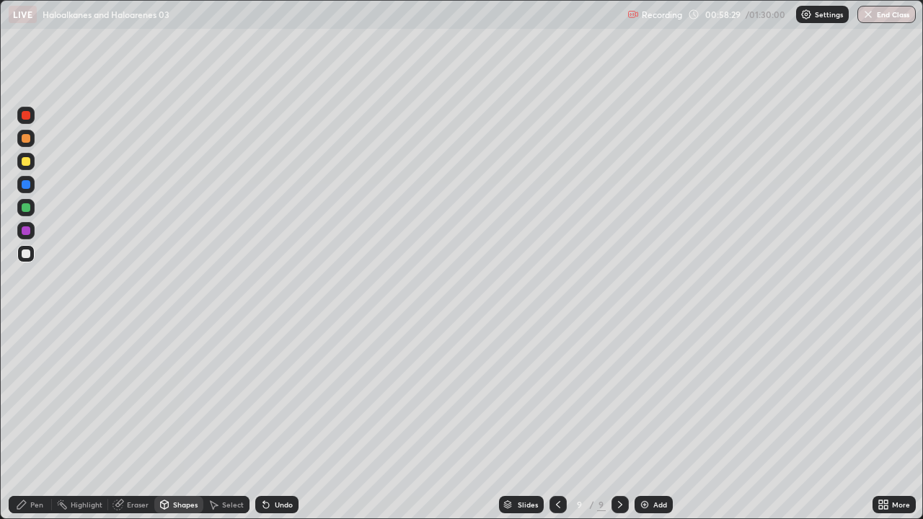
click at [39, 421] on div "Pen" at bounding box center [36, 504] width 13 height 7
click at [22, 209] on div at bounding box center [26, 207] width 9 height 9
click at [266, 421] on icon at bounding box center [266, 506] width 6 height 6
click at [268, 421] on icon at bounding box center [266, 505] width 12 height 12
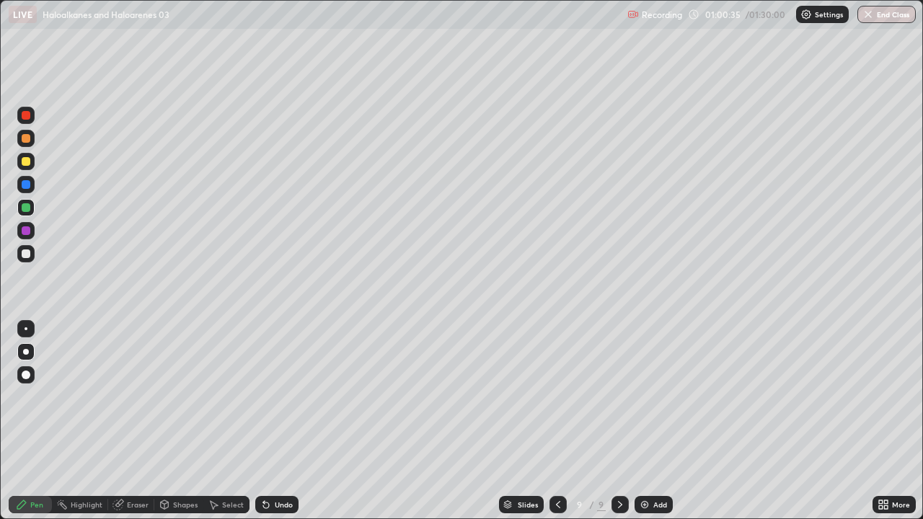
click at [25, 256] on div at bounding box center [26, 254] width 9 height 9
click at [26, 162] on div at bounding box center [26, 161] width 9 height 9
click at [284, 421] on div "Undo" at bounding box center [284, 504] width 18 height 7
click at [22, 211] on div at bounding box center [25, 207] width 17 height 17
click at [643, 421] on img at bounding box center [645, 505] width 12 height 12
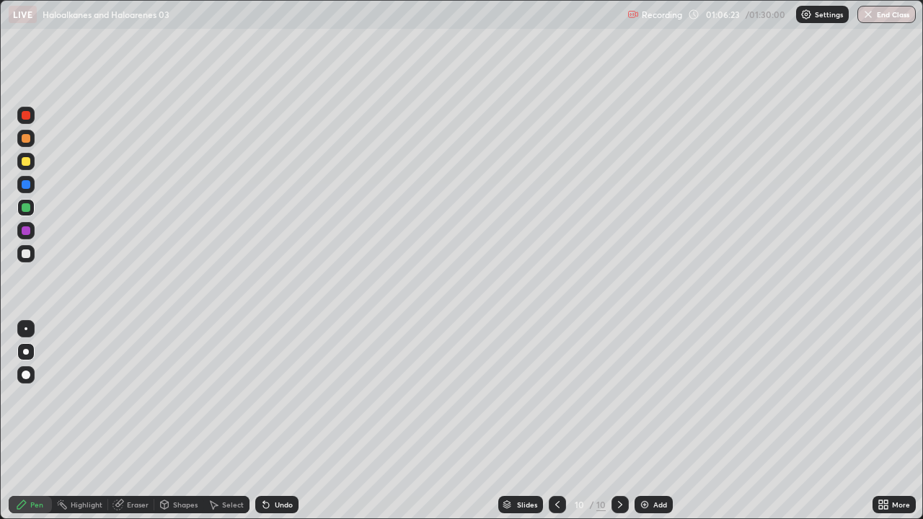
click at [183, 421] on div "Shapes" at bounding box center [185, 504] width 25 height 7
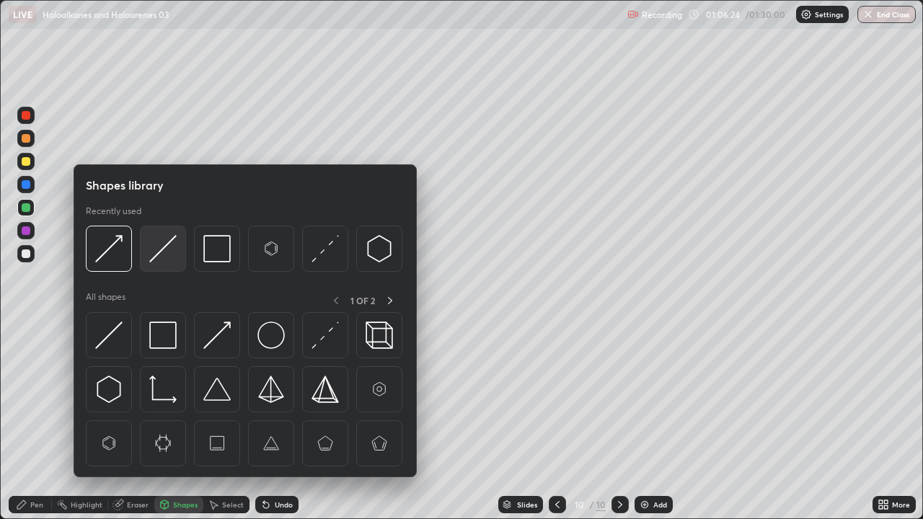
click at [164, 248] on img at bounding box center [162, 248] width 27 height 27
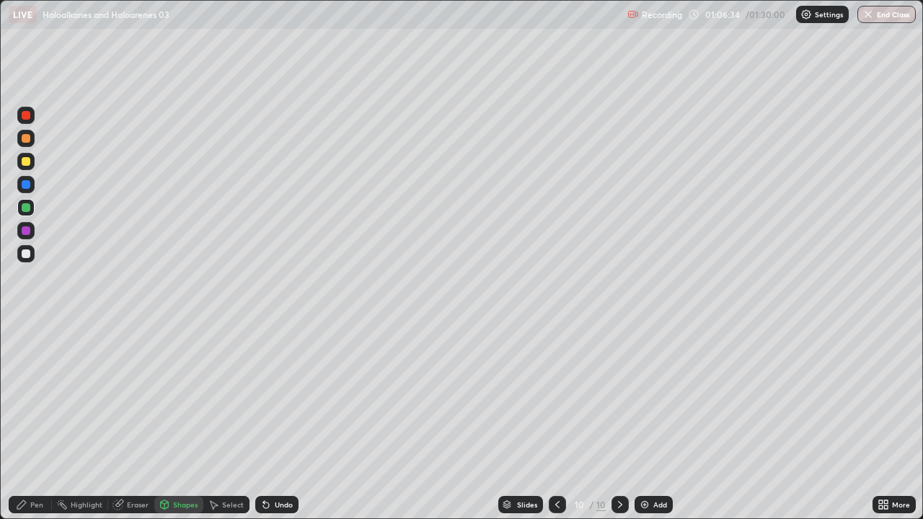
click at [35, 421] on div "Pen" at bounding box center [36, 504] width 13 height 7
click at [178, 421] on div "Shapes" at bounding box center [185, 504] width 25 height 7
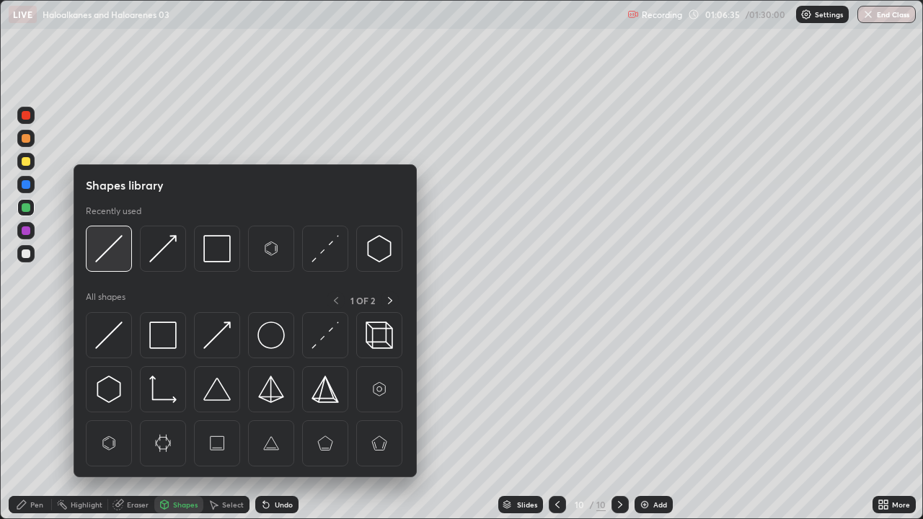
click at [115, 252] on img at bounding box center [108, 248] width 27 height 27
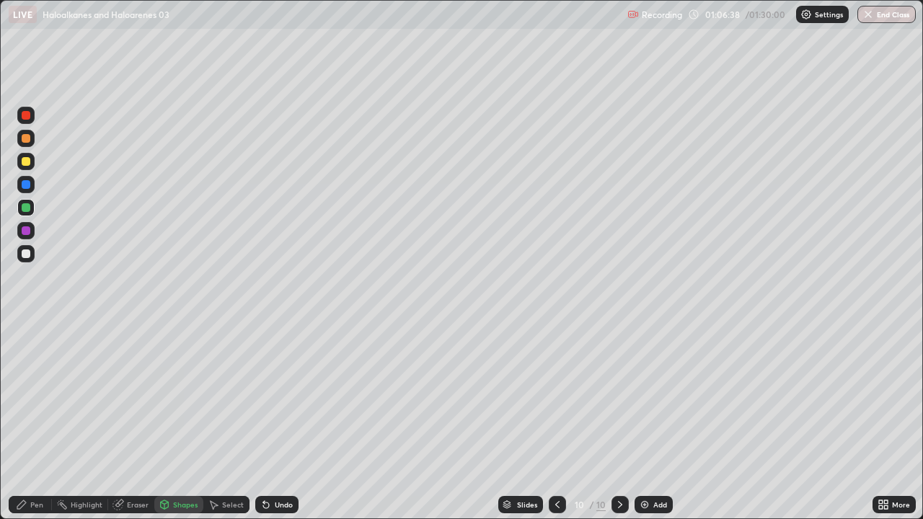
click at [32, 421] on div "Pen" at bounding box center [36, 504] width 13 height 7
click at [26, 255] on div at bounding box center [26, 254] width 9 height 9
click at [25, 161] on div at bounding box center [26, 161] width 9 height 9
click at [25, 253] on div at bounding box center [26, 254] width 9 height 9
click at [27, 163] on div at bounding box center [26, 161] width 9 height 9
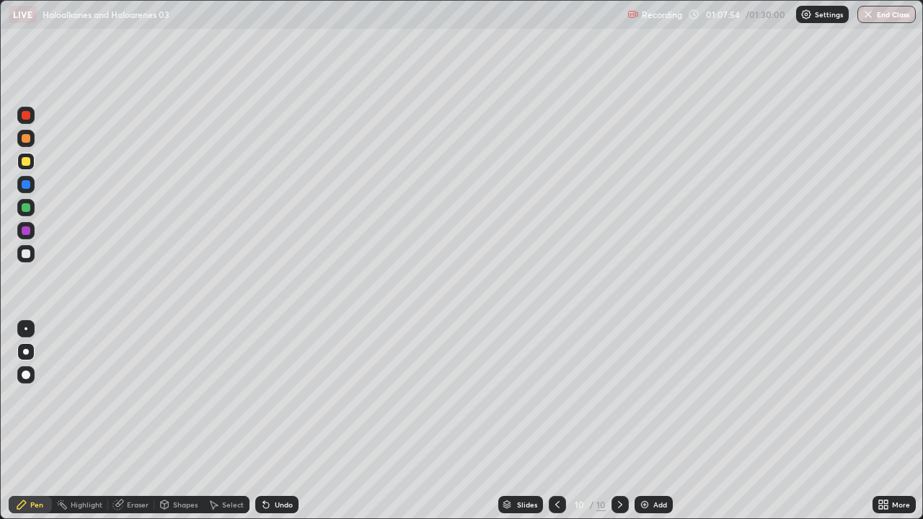
click at [20, 252] on div at bounding box center [25, 253] width 17 height 17
click at [32, 260] on div at bounding box center [25, 253] width 17 height 17
click at [24, 207] on div at bounding box center [26, 207] width 9 height 9
click at [22, 248] on div at bounding box center [25, 253] width 17 height 17
click at [19, 207] on div at bounding box center [25, 207] width 17 height 17
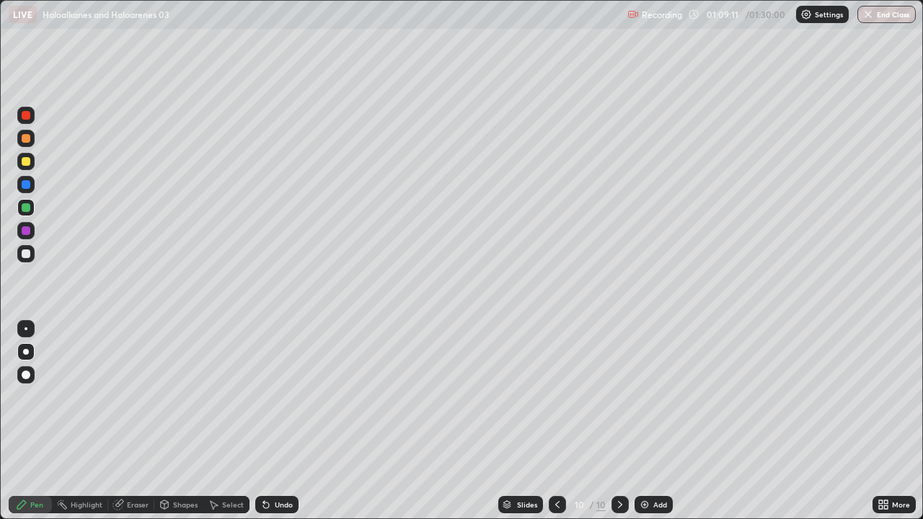
click at [20, 251] on div at bounding box center [25, 253] width 17 height 17
click at [169, 421] on icon at bounding box center [165, 505] width 12 height 12
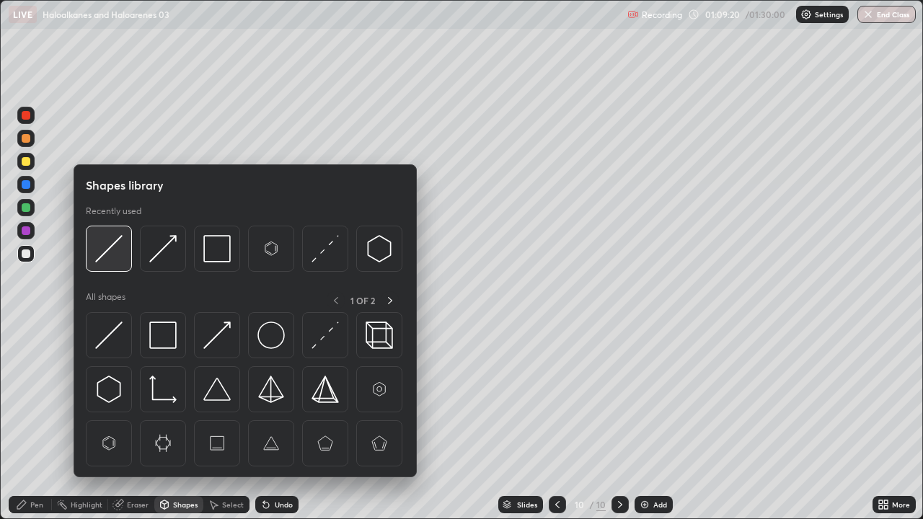
click at [111, 261] on img at bounding box center [108, 248] width 27 height 27
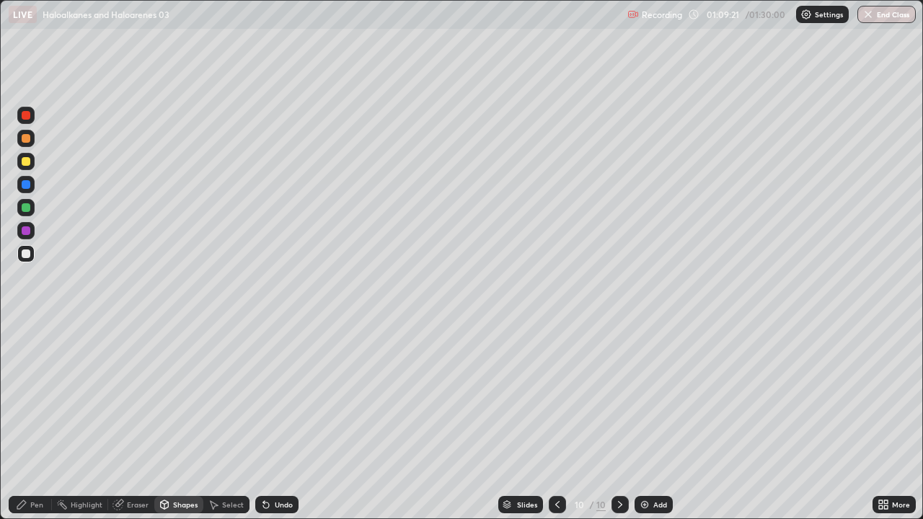
click at [26, 210] on div at bounding box center [26, 207] width 9 height 9
click at [41, 421] on div "Pen" at bounding box center [36, 504] width 13 height 7
click at [27, 258] on div at bounding box center [26, 254] width 9 height 9
click at [25, 162] on div at bounding box center [26, 161] width 9 height 9
click at [556, 421] on icon at bounding box center [558, 505] width 12 height 12
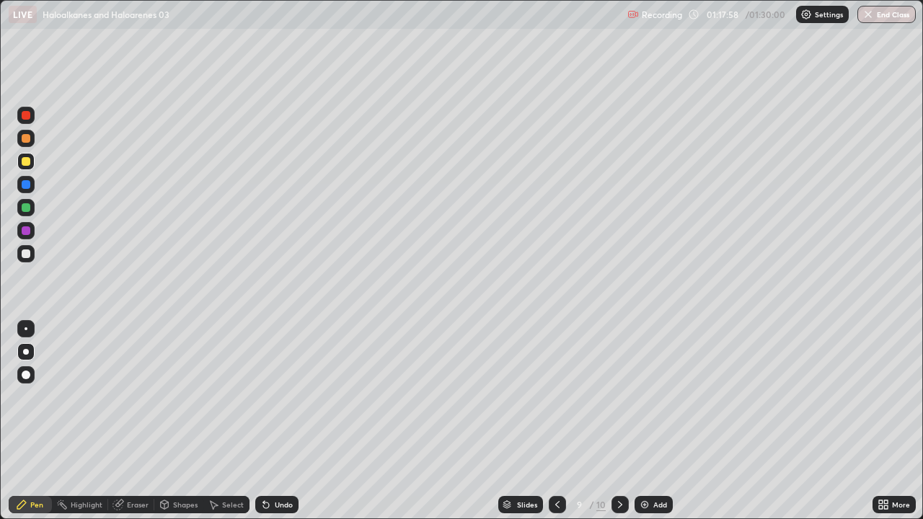
click at [620, 421] on icon at bounding box center [620, 504] width 4 height 7
click at [886, 21] on button "End Class" at bounding box center [887, 14] width 58 height 17
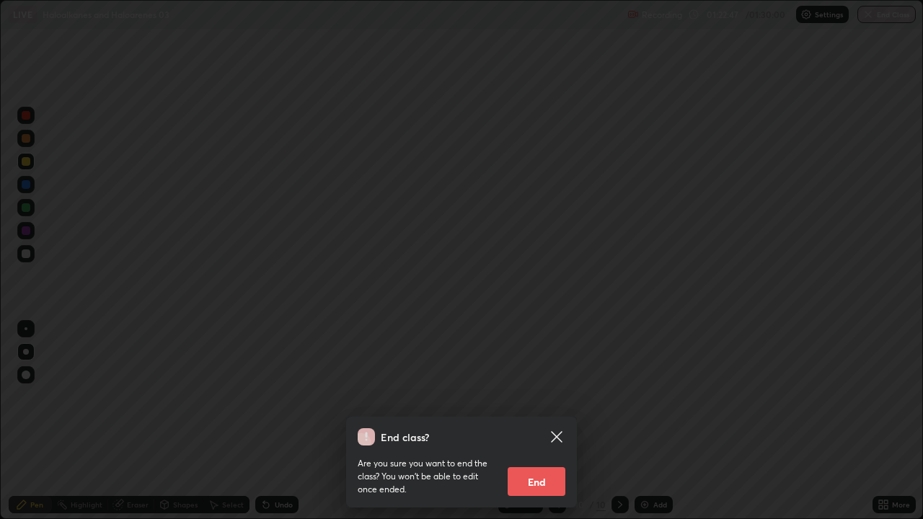
click at [550, 421] on button "End" at bounding box center [537, 481] width 58 height 29
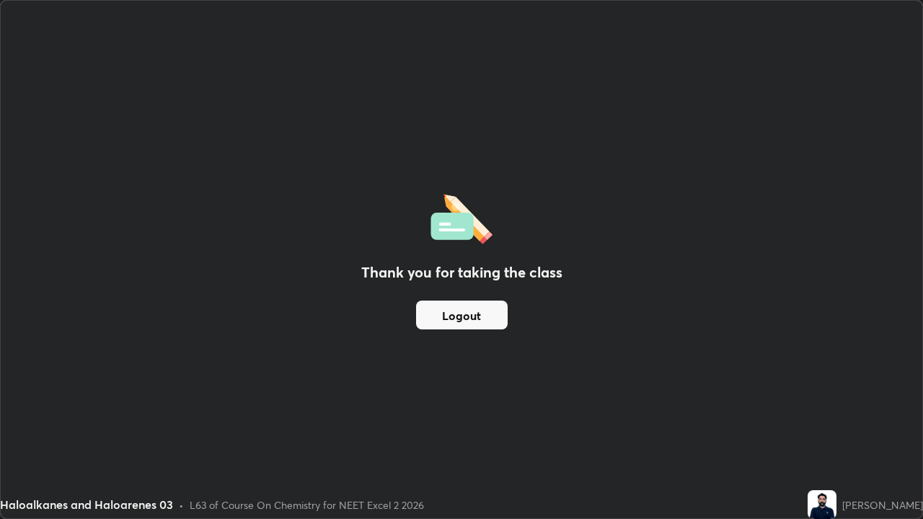
click at [489, 320] on button "Logout" at bounding box center [462, 315] width 92 height 29
click at [485, 323] on button "Logout" at bounding box center [462, 315] width 92 height 29
